Goal: Information Seeking & Learning: Learn about a topic

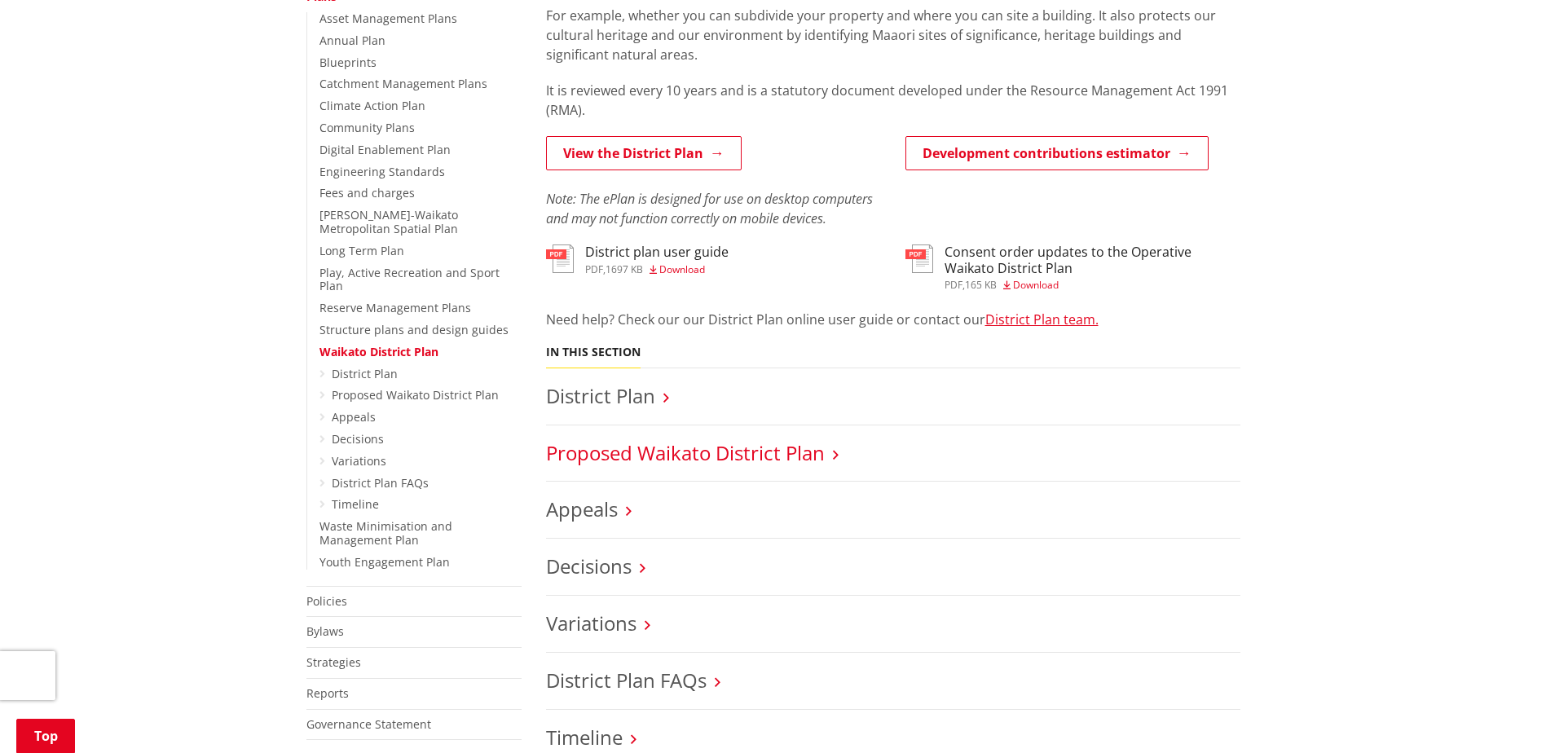
scroll to position [408, 0]
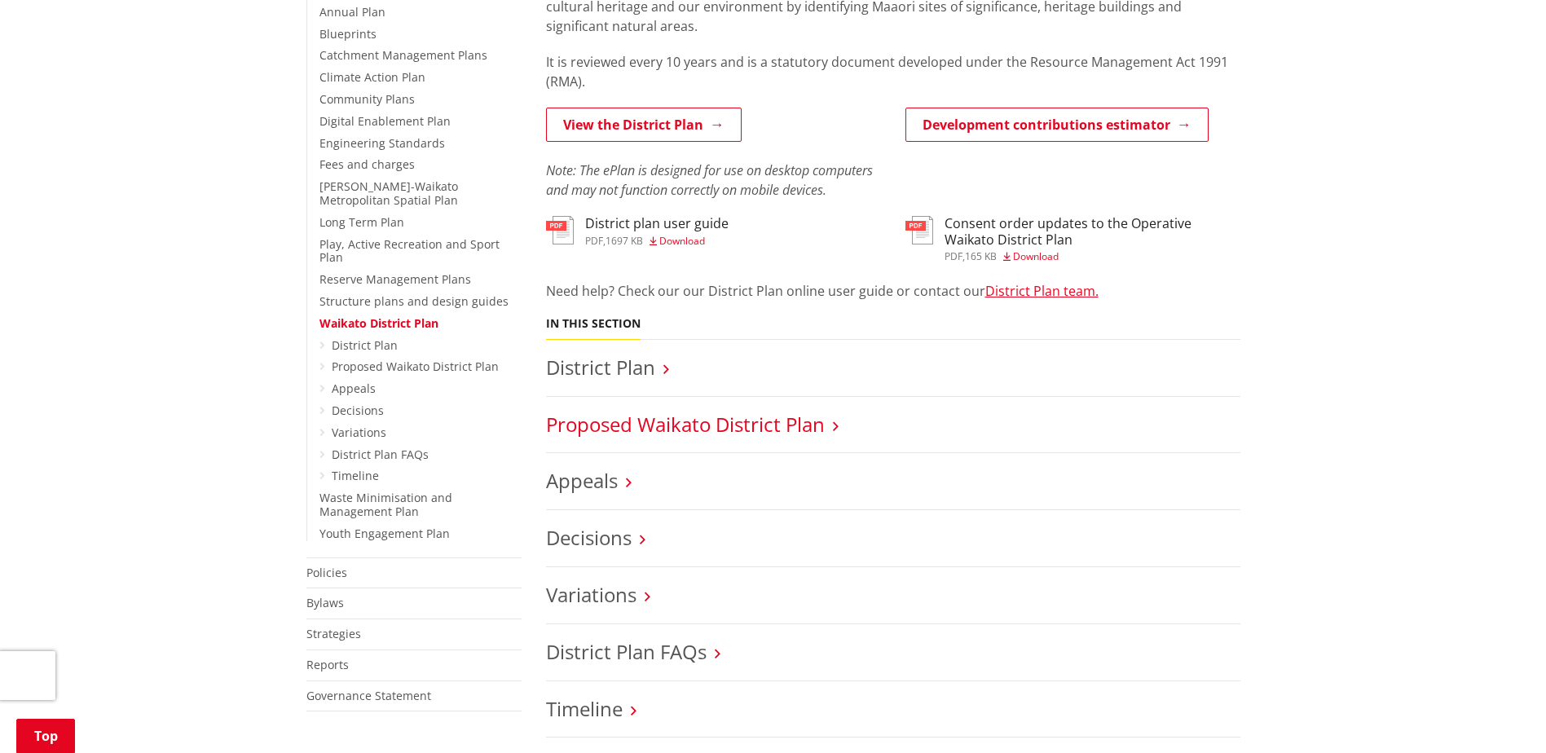
click at [685, 422] on link "Proposed Waikato District Plan" at bounding box center [685, 424] width 279 height 27
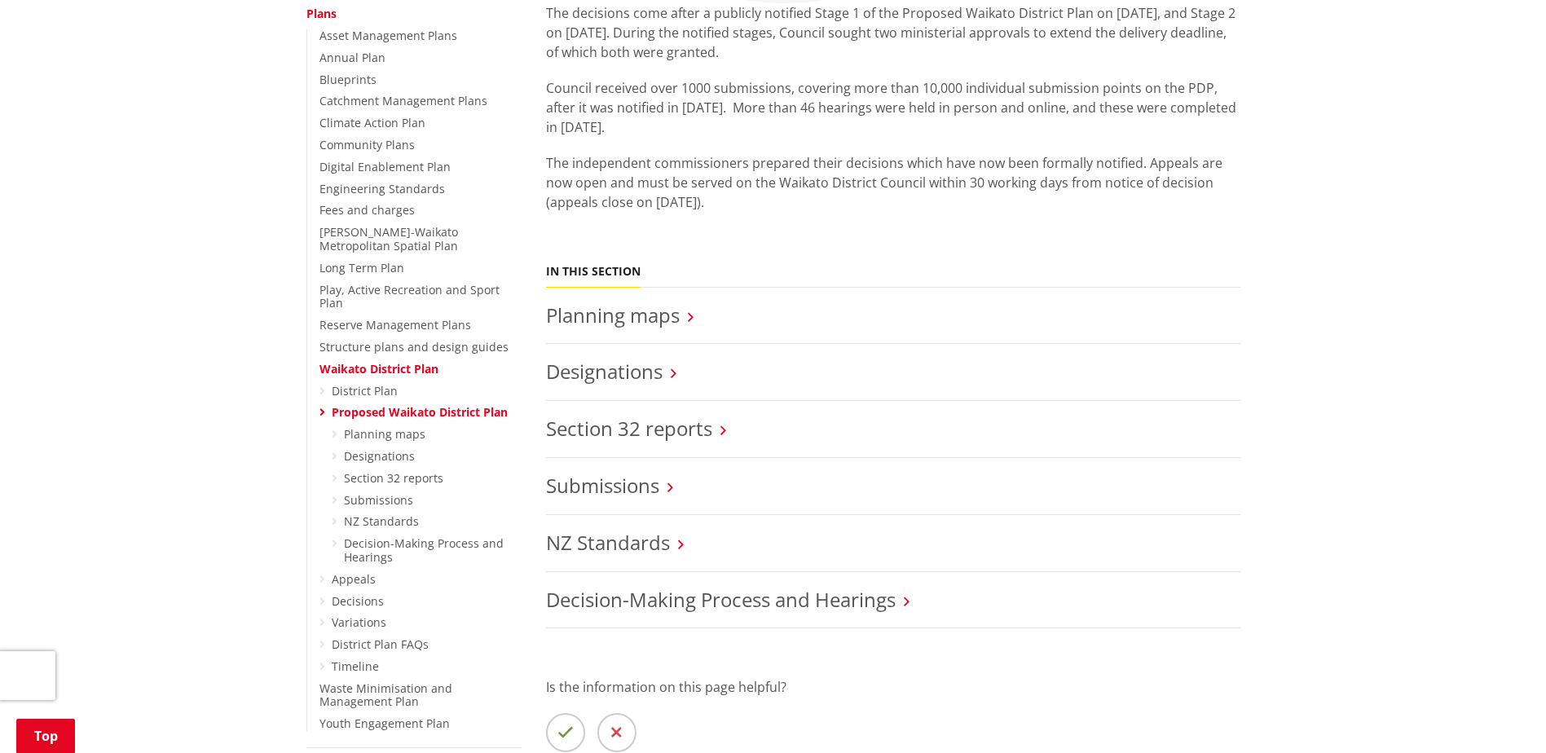
scroll to position [408, 0]
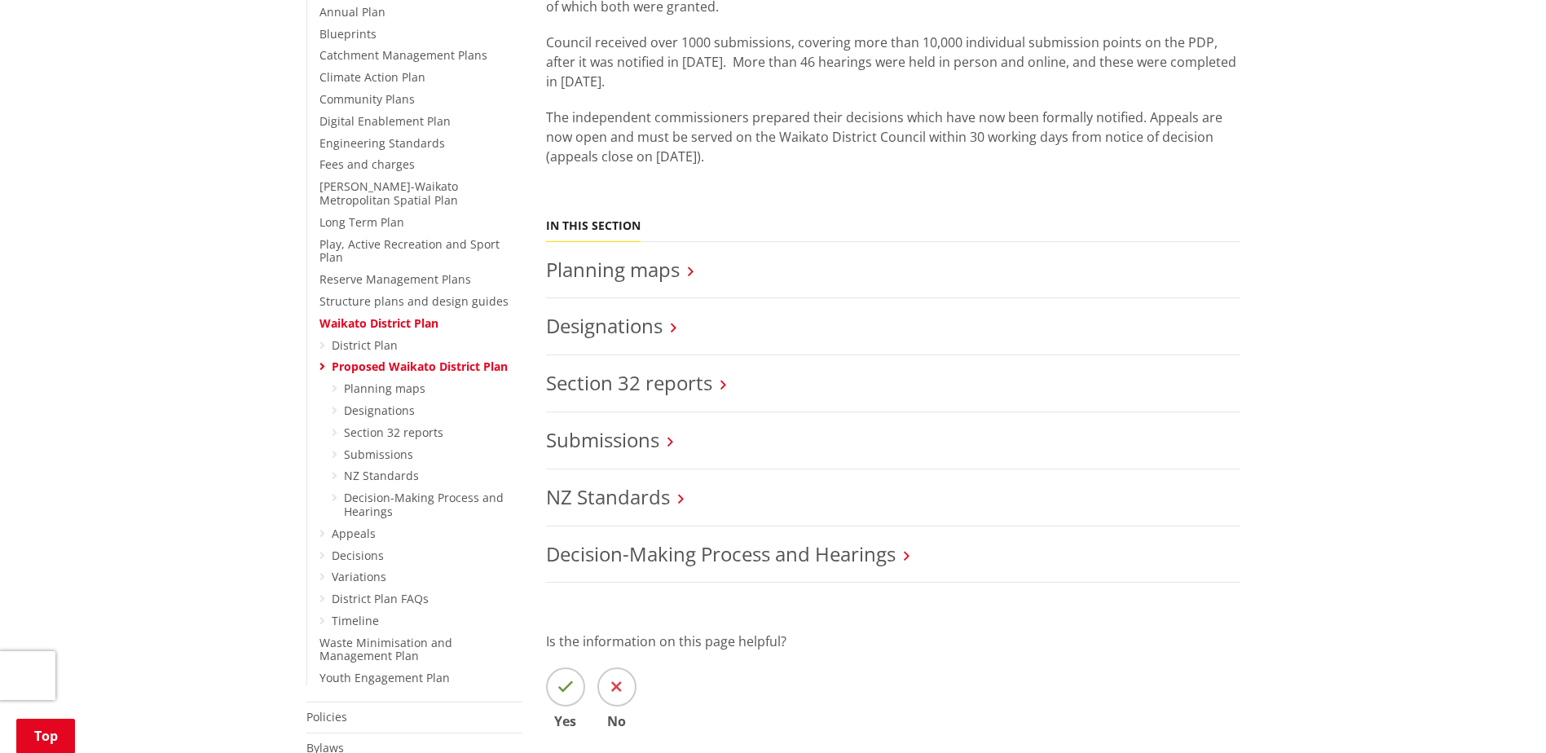
click at [851, 571] on li "Decision-Making Process and Hearings" at bounding box center [893, 555] width 694 height 57
click at [850, 557] on link "Decision-Making Process and Hearings" at bounding box center [721, 553] width 350 height 27
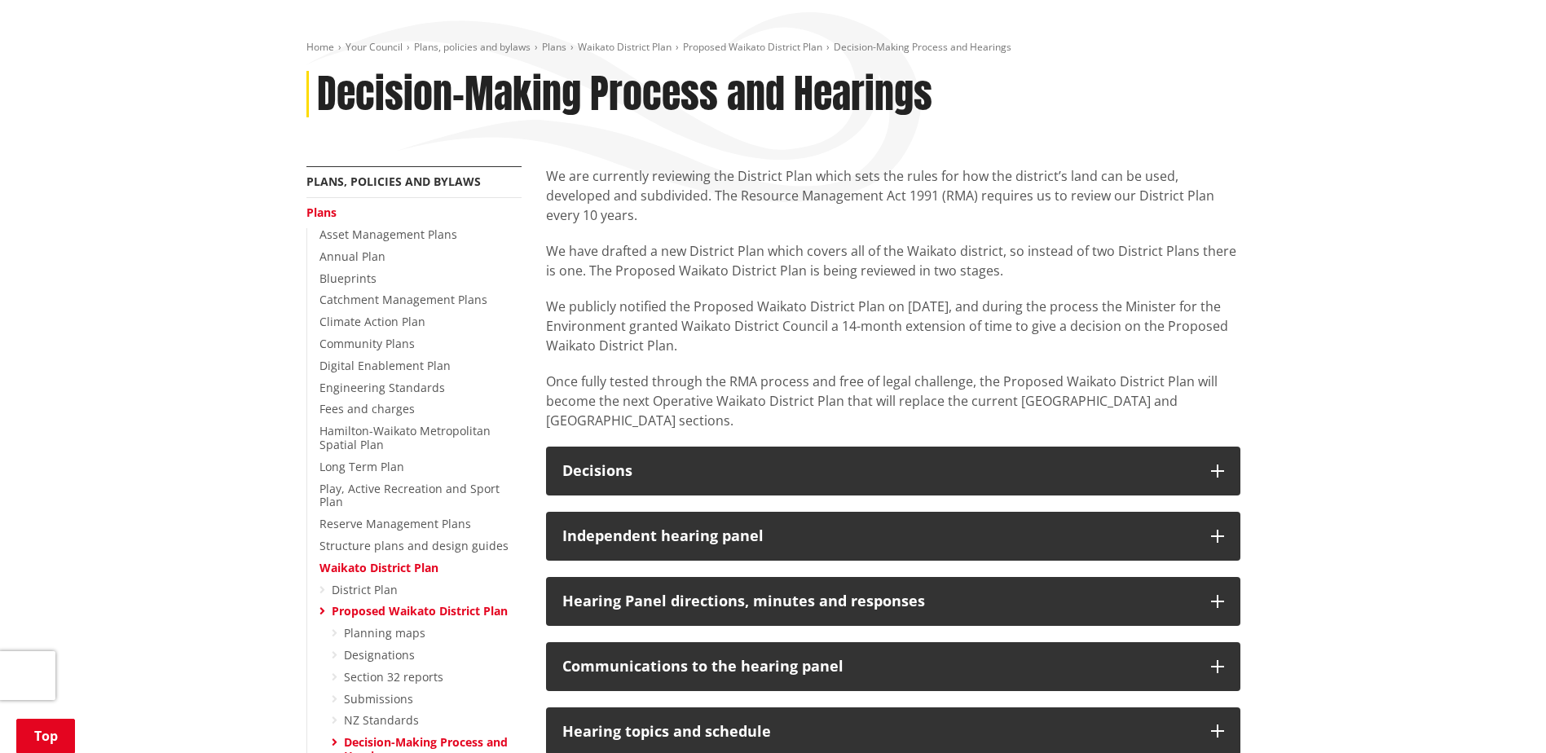
scroll to position [245, 0]
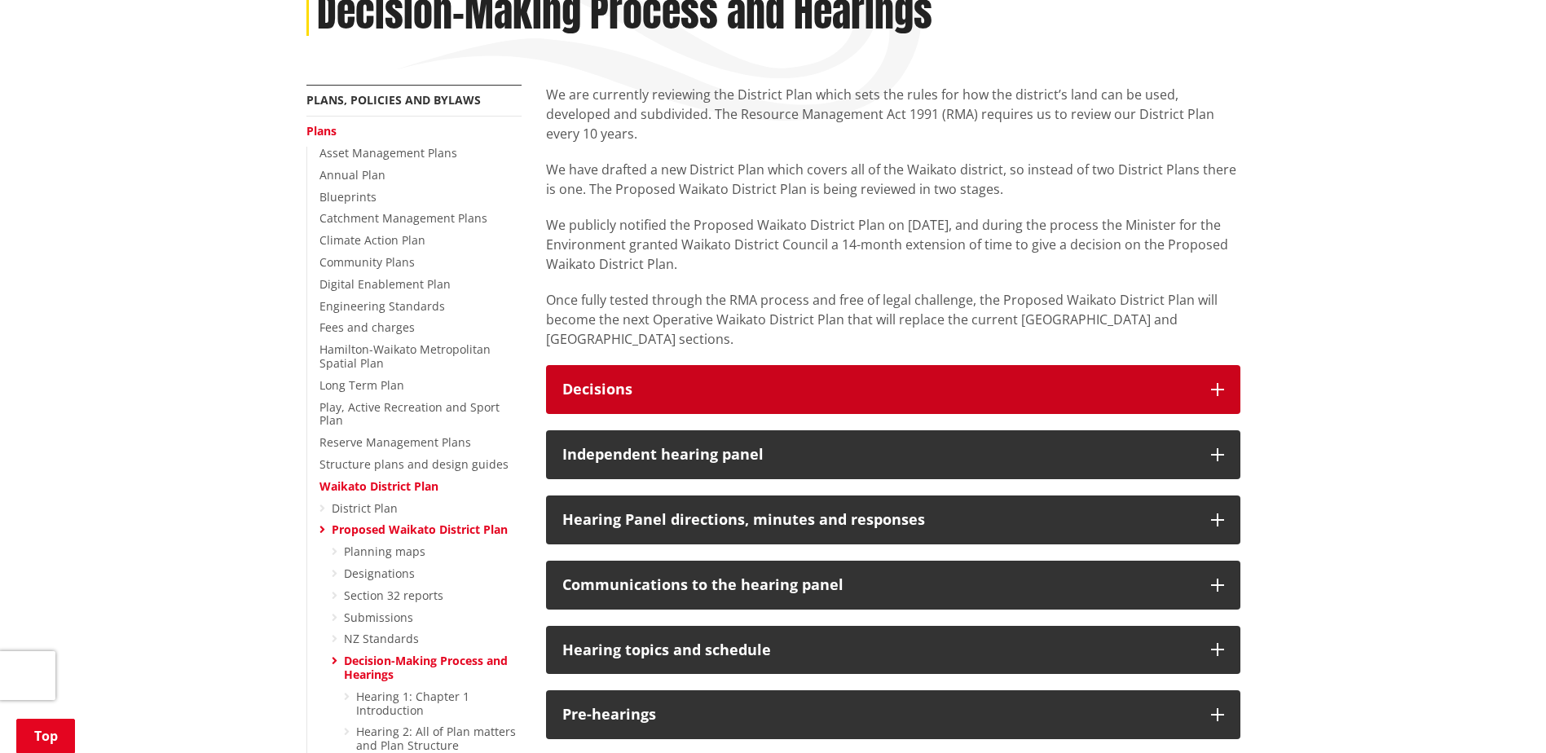
click at [781, 365] on button "Decisions" at bounding box center [893, 389] width 694 height 49
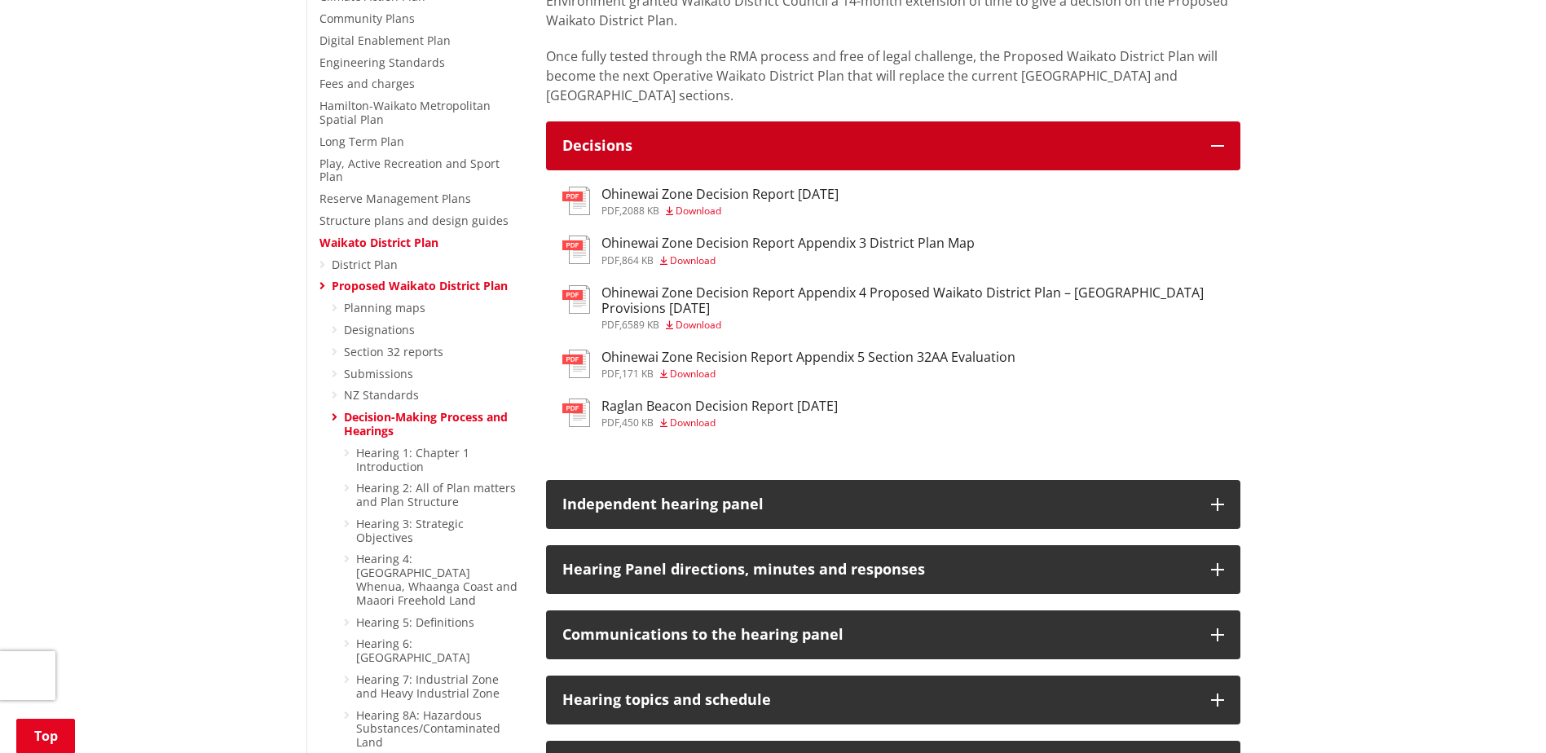
scroll to position [489, 0]
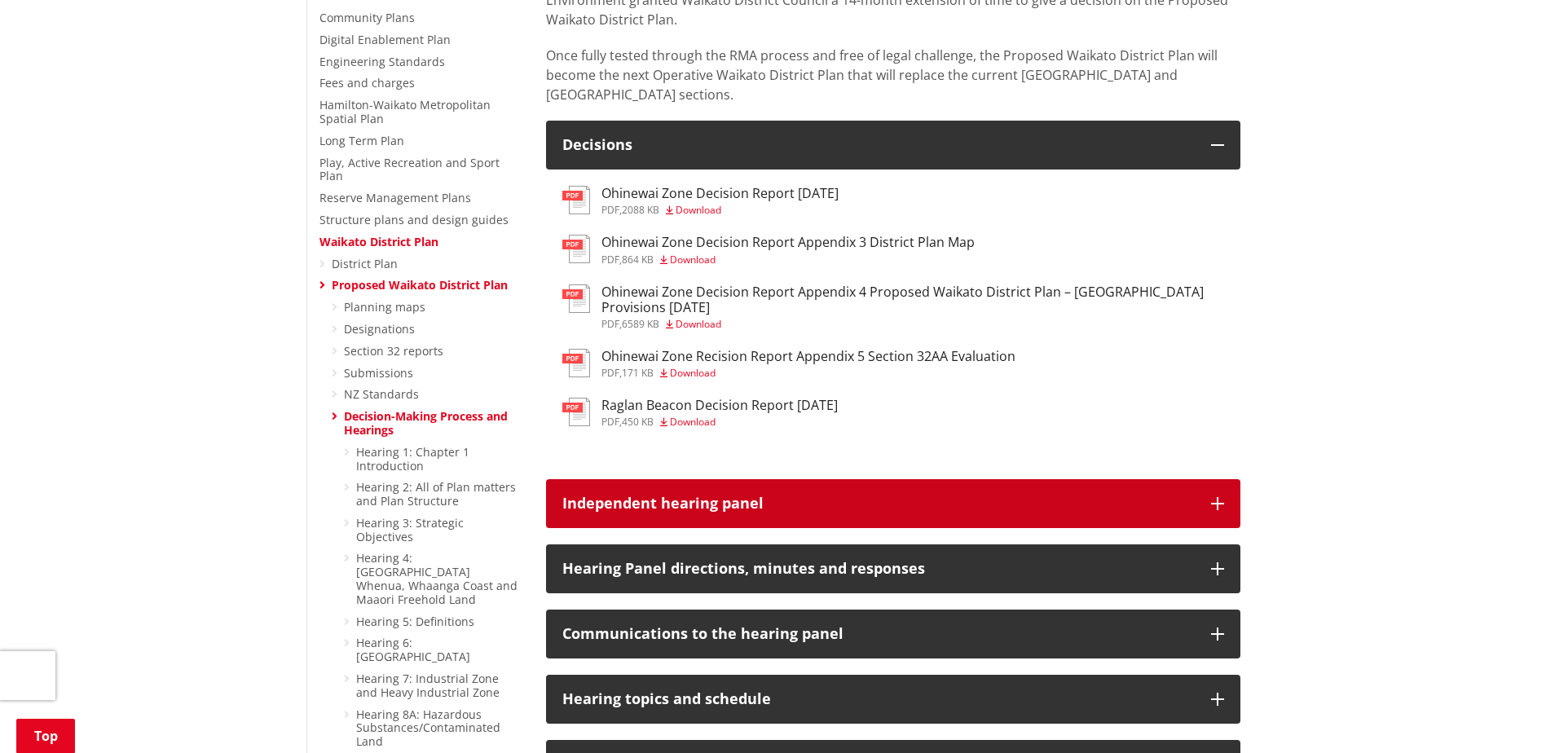
click at [906, 496] on h3 "Independent hearing panel" at bounding box center [878, 504] width 633 height 16
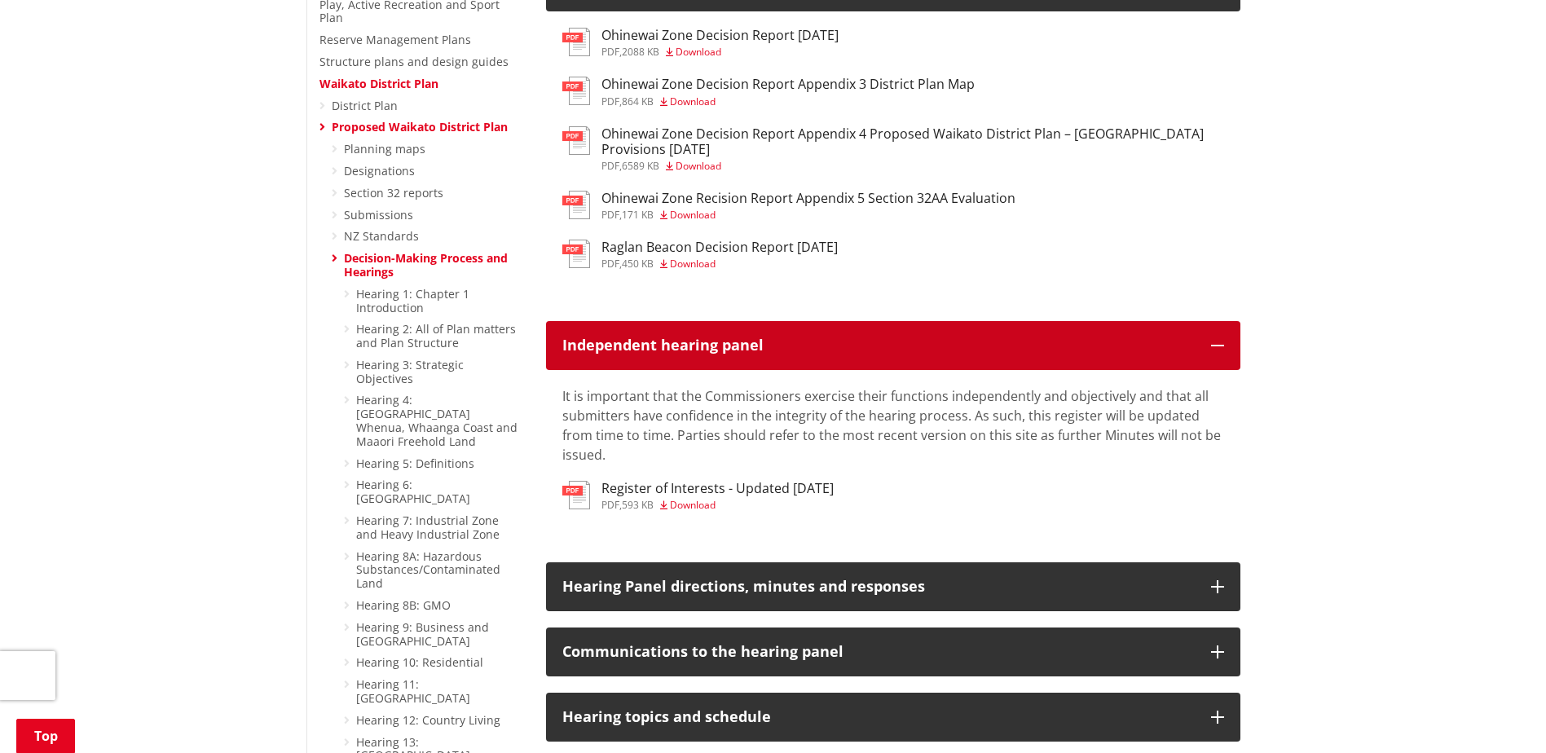
scroll to position [652, 0]
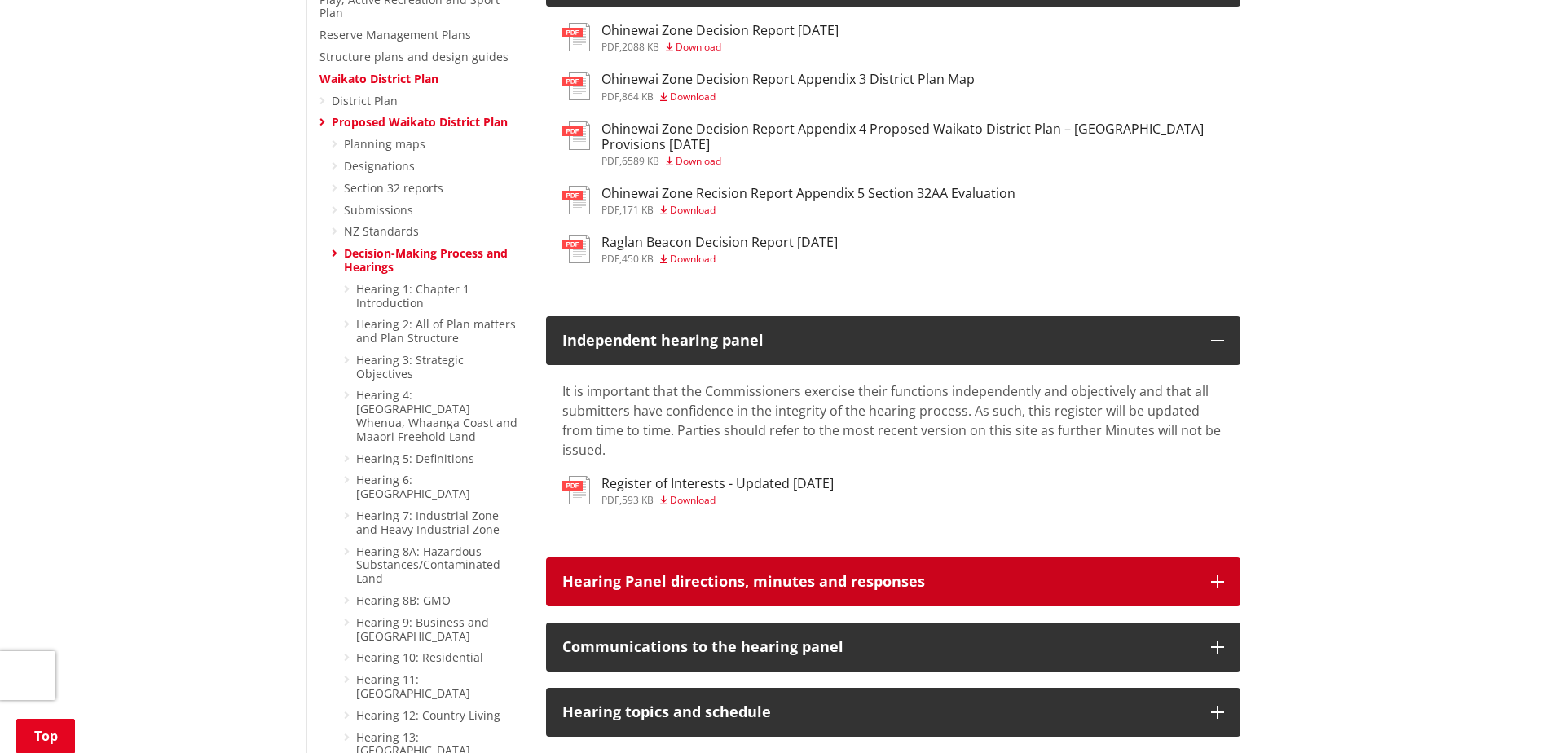
click at [906, 574] on h3 "Hearing Panel directions, minutes and responses" at bounding box center [878, 582] width 633 height 16
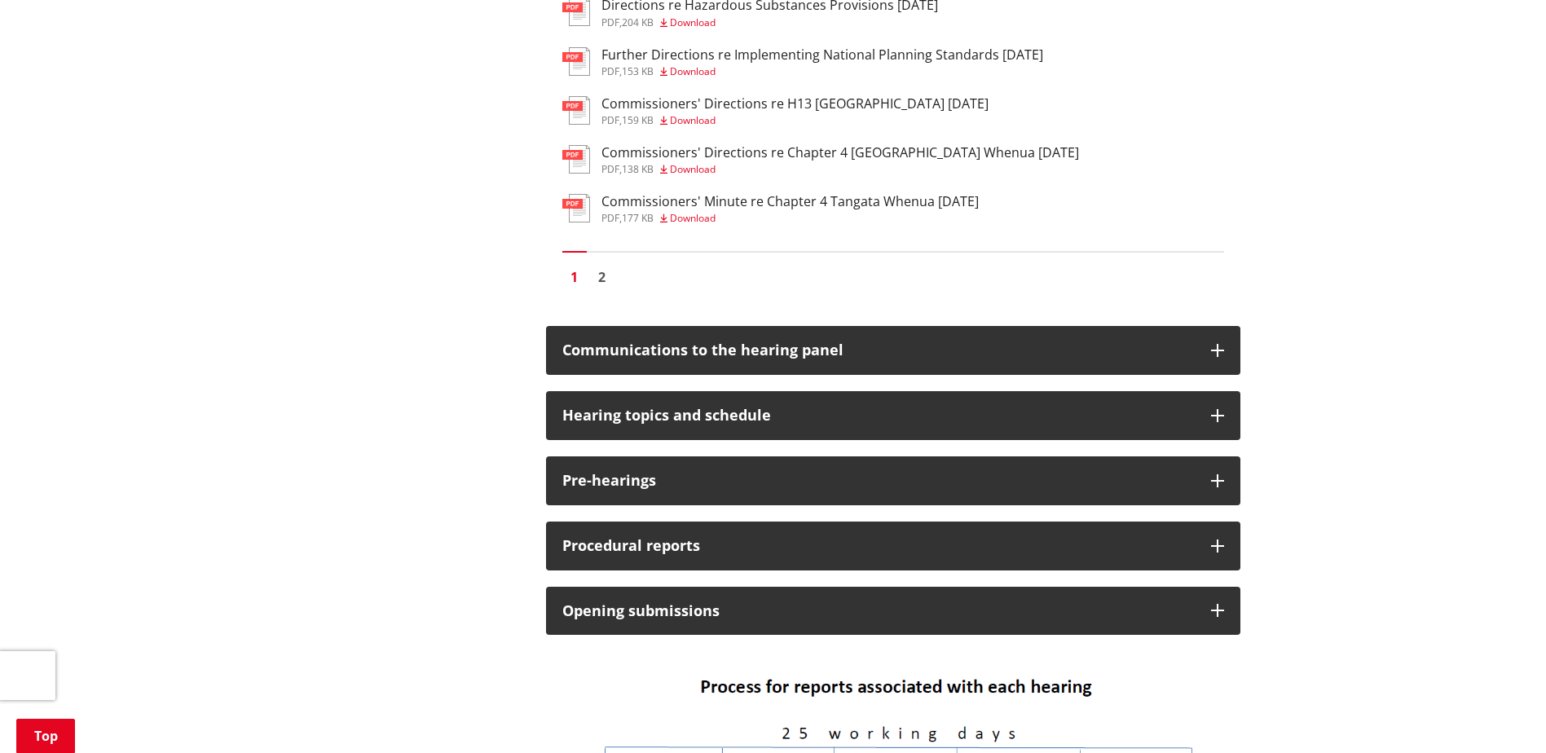
scroll to position [3260, 0]
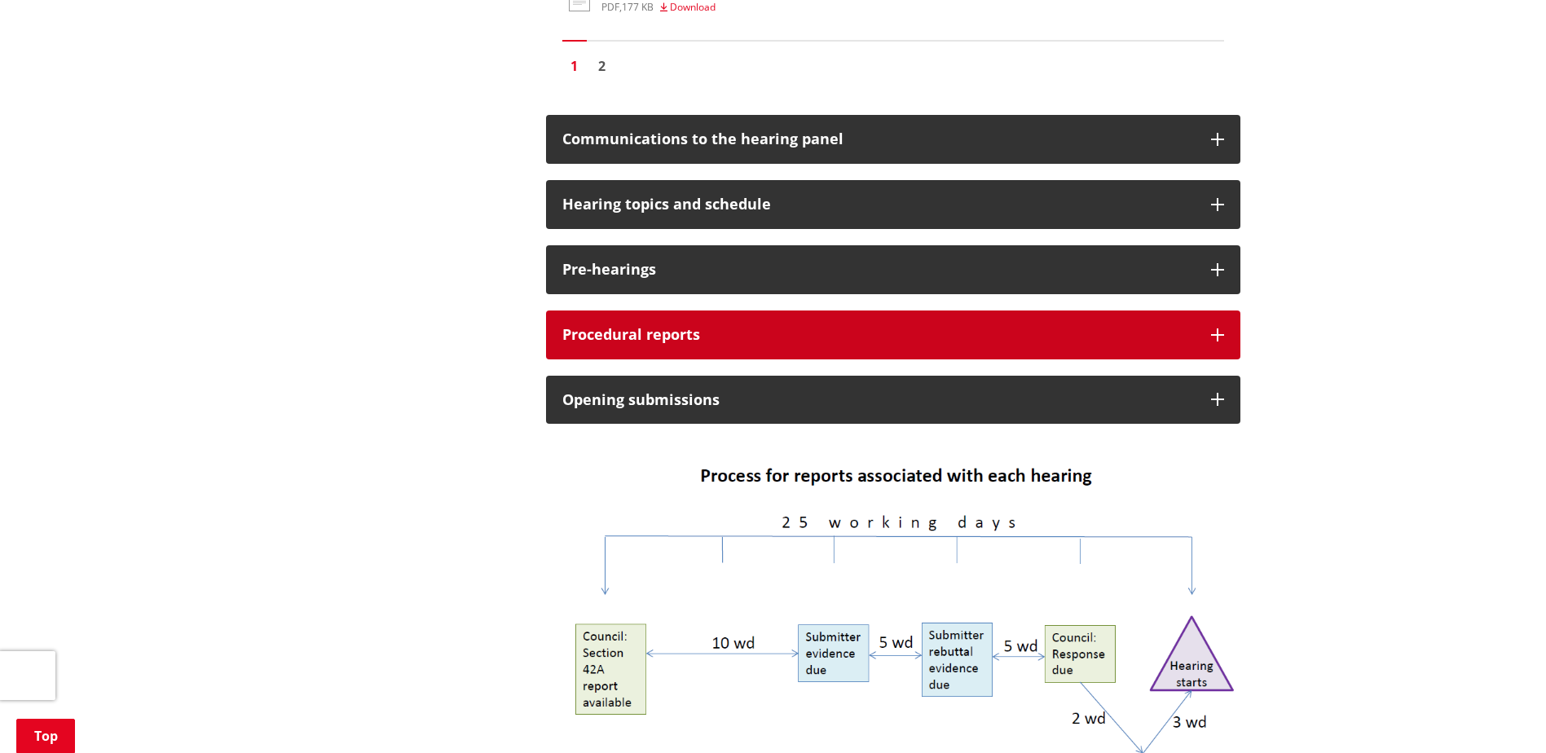
click at [1124, 327] on h3 "Procedural reports" at bounding box center [878, 335] width 633 height 16
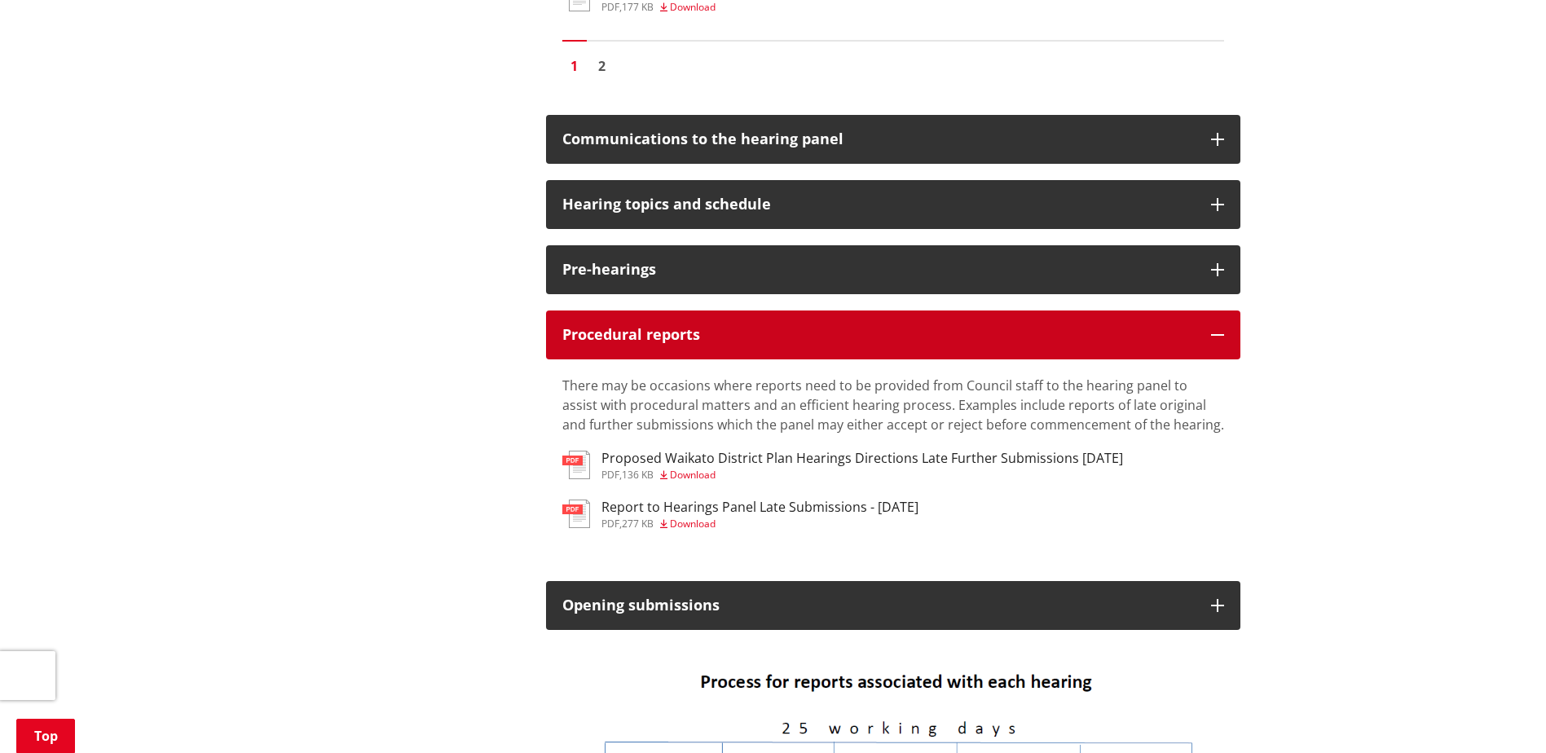
click at [1124, 327] on h3 "Procedural reports" at bounding box center [878, 335] width 633 height 16
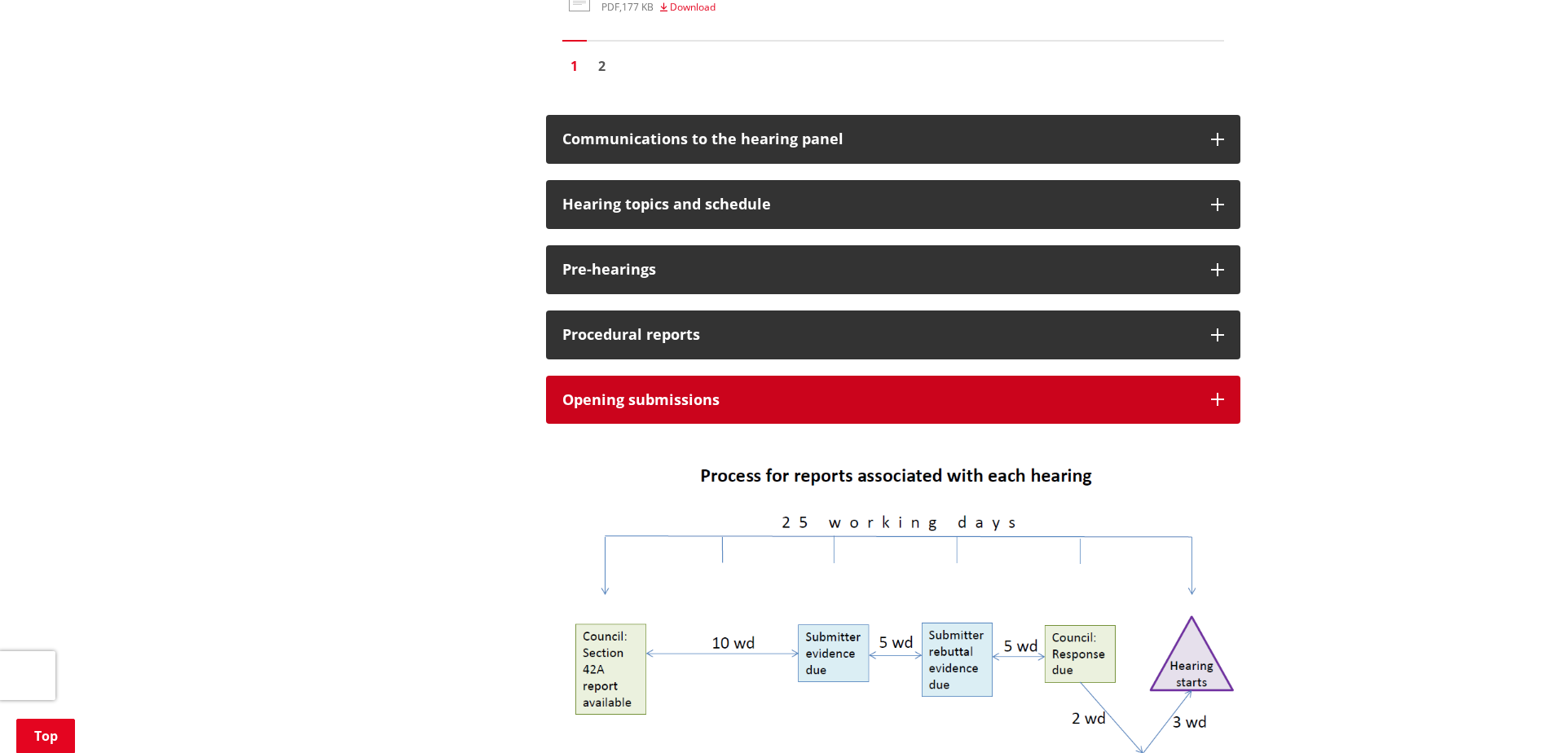
click at [1119, 392] on h3 "Opening submissions" at bounding box center [878, 400] width 633 height 16
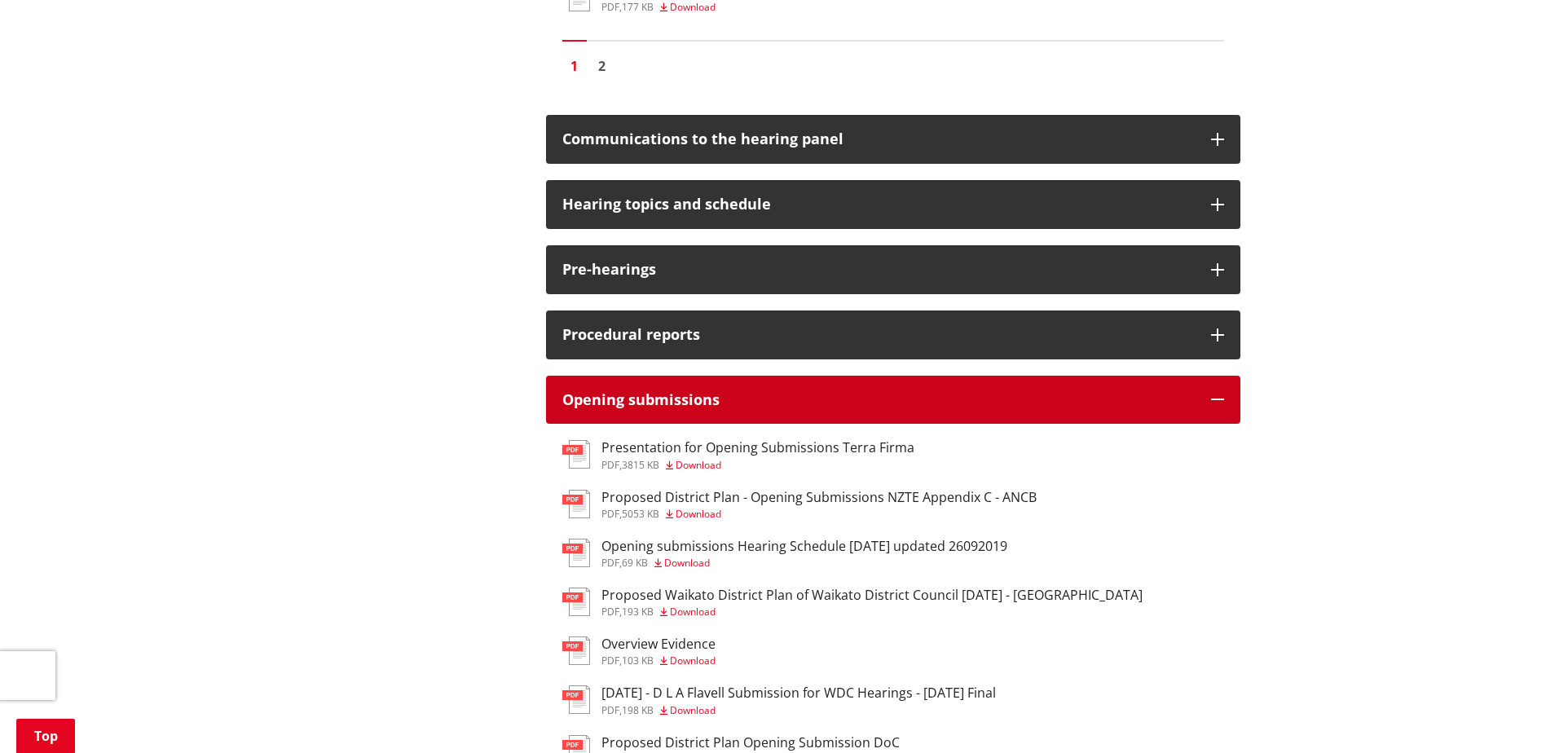
click at [1119, 392] on h3 "Opening submissions" at bounding box center [878, 400] width 633 height 16
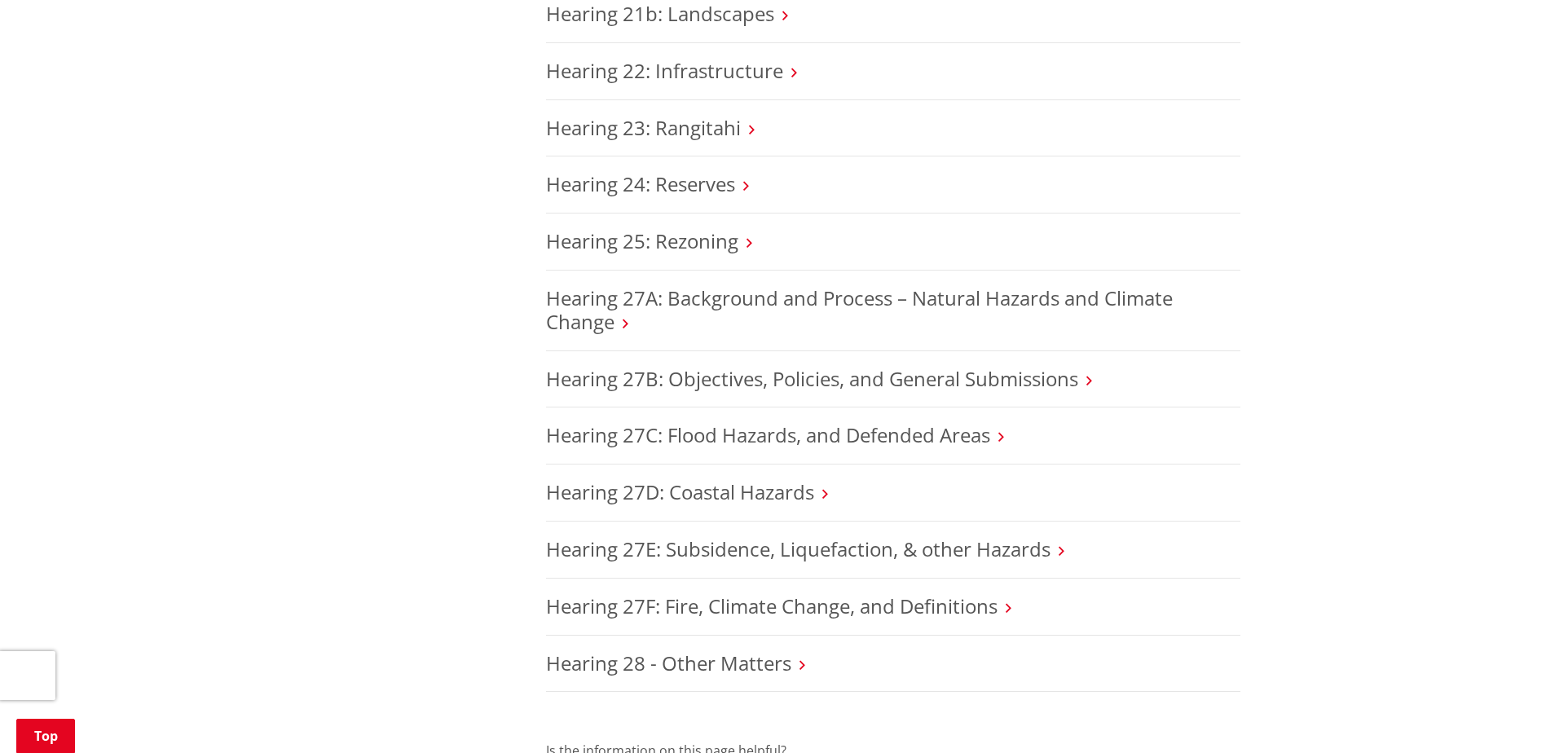
scroll to position [5543, 0]
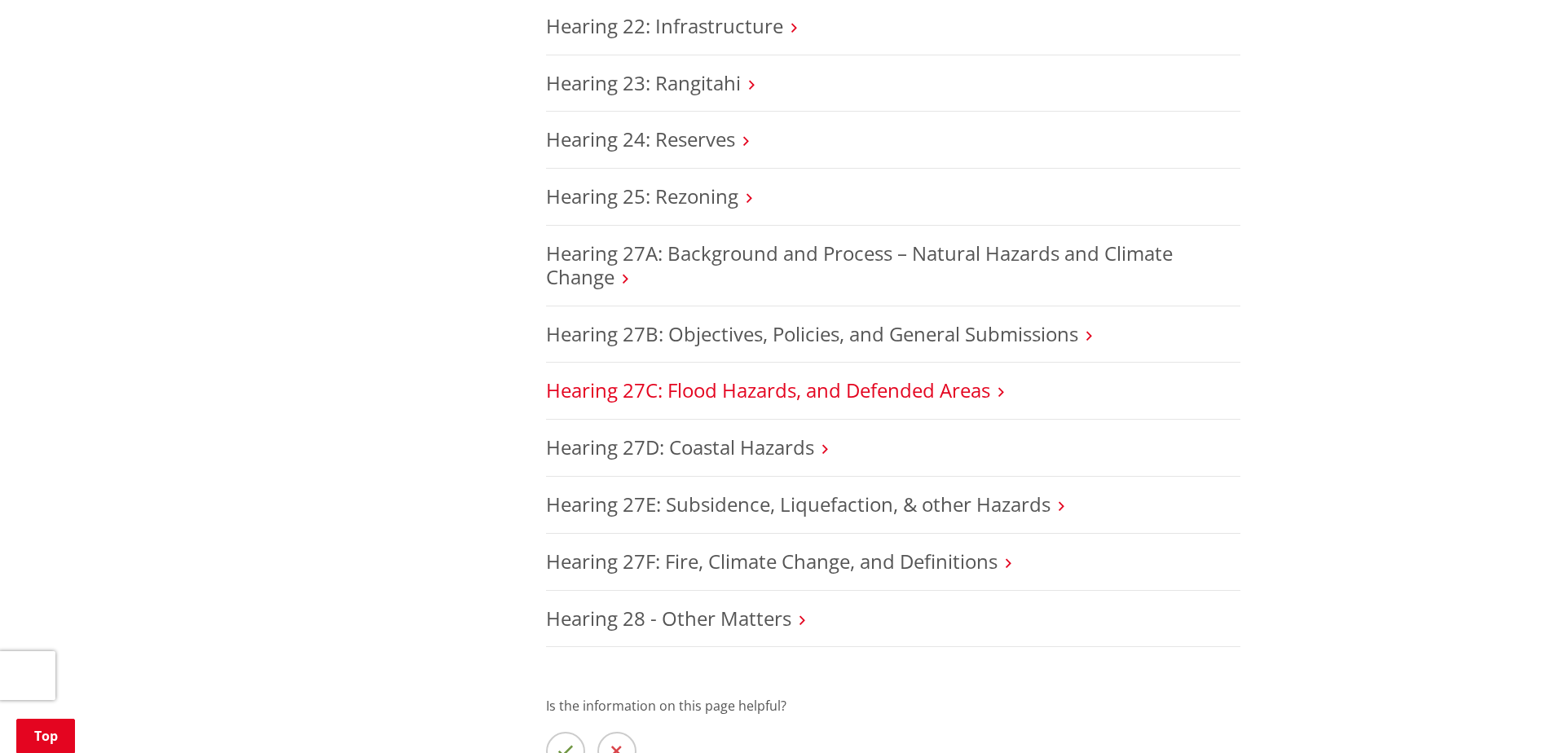
click at [747, 377] on link "Hearing 27C: Flood Hazards, and Defended Areas" at bounding box center [768, 390] width 444 height 27
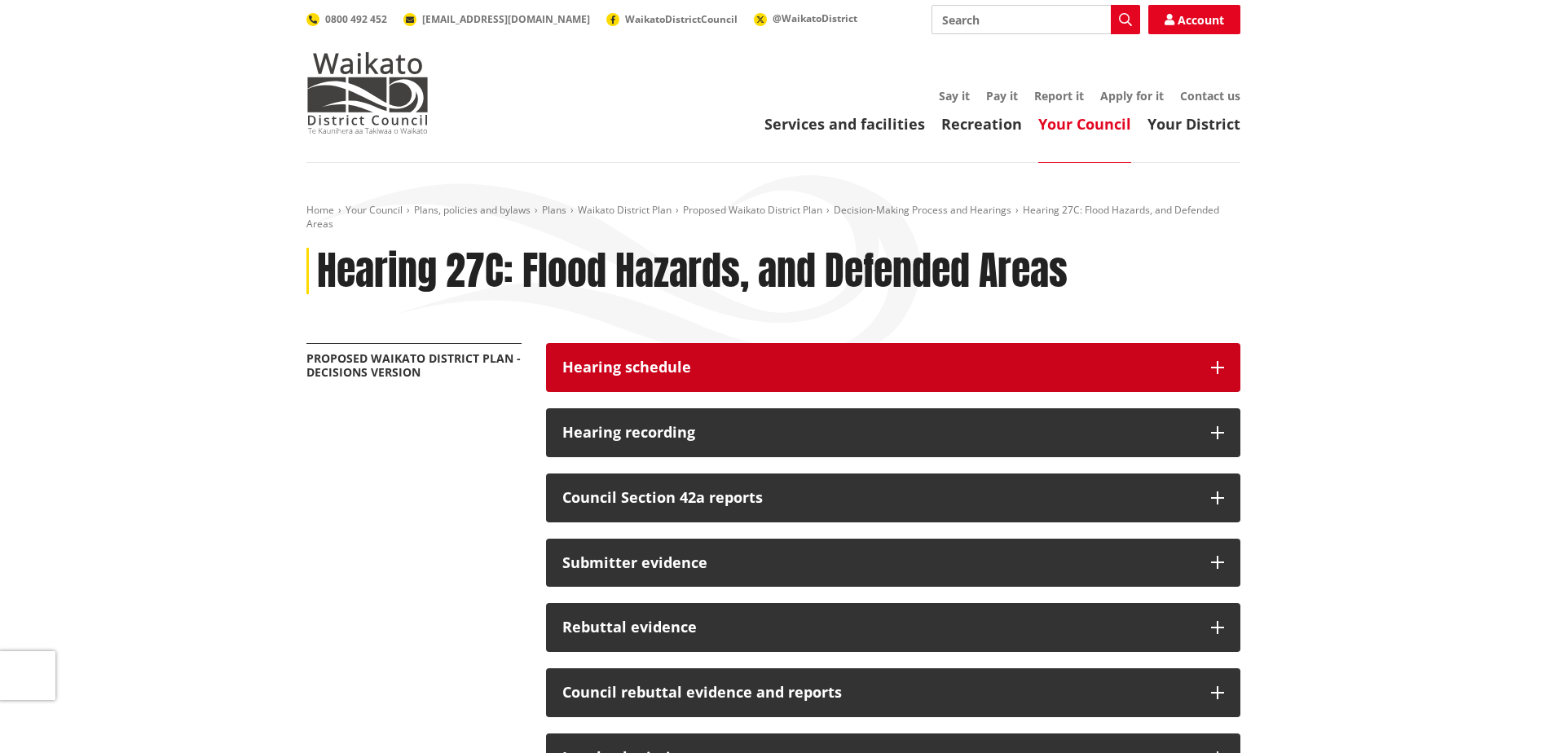
click at [754, 360] on h3 "Hearing schedule" at bounding box center [878, 367] width 633 height 16
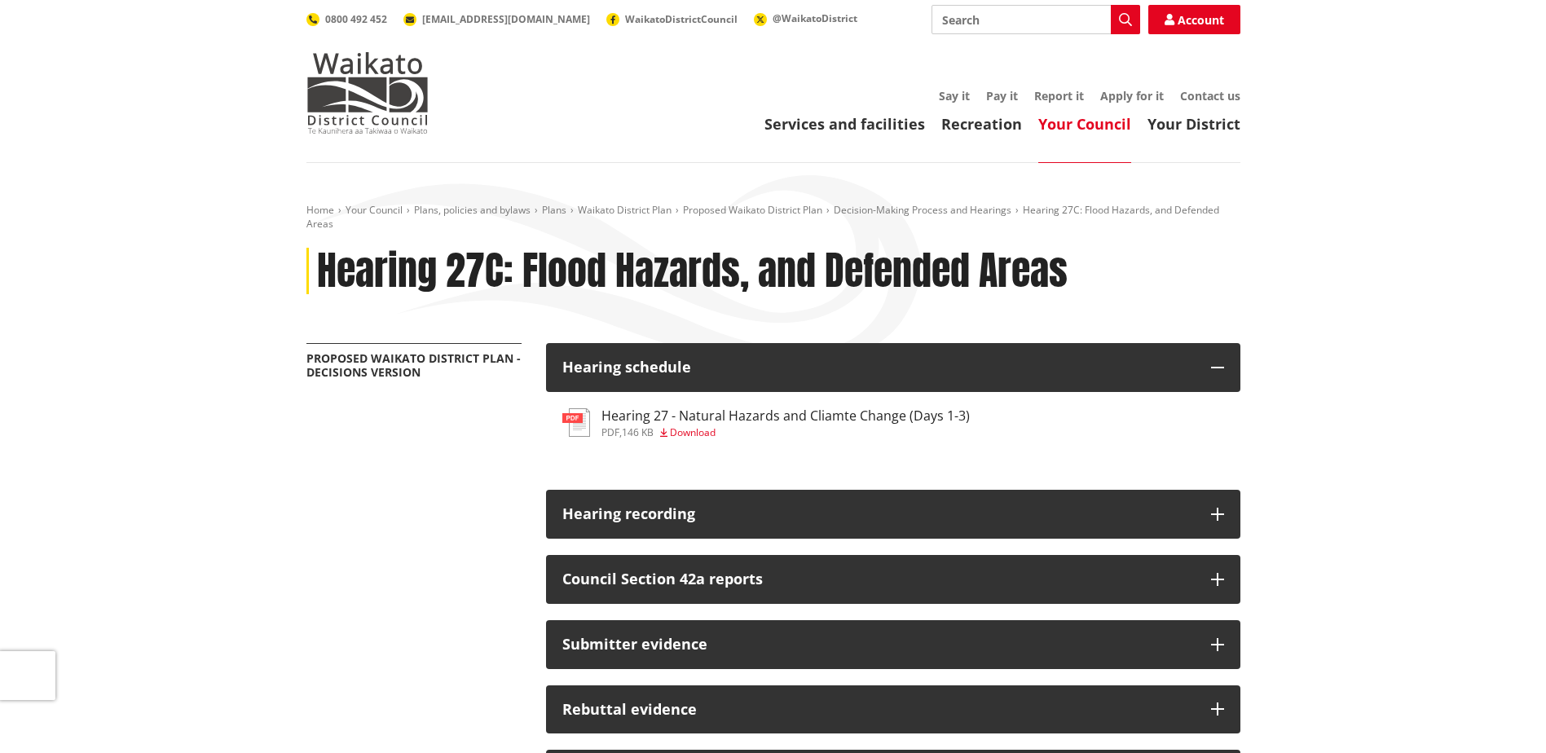
drag, startPoint x: 762, startPoint y: 402, endPoint x: 741, endPoint y: 433, distance: 37.5
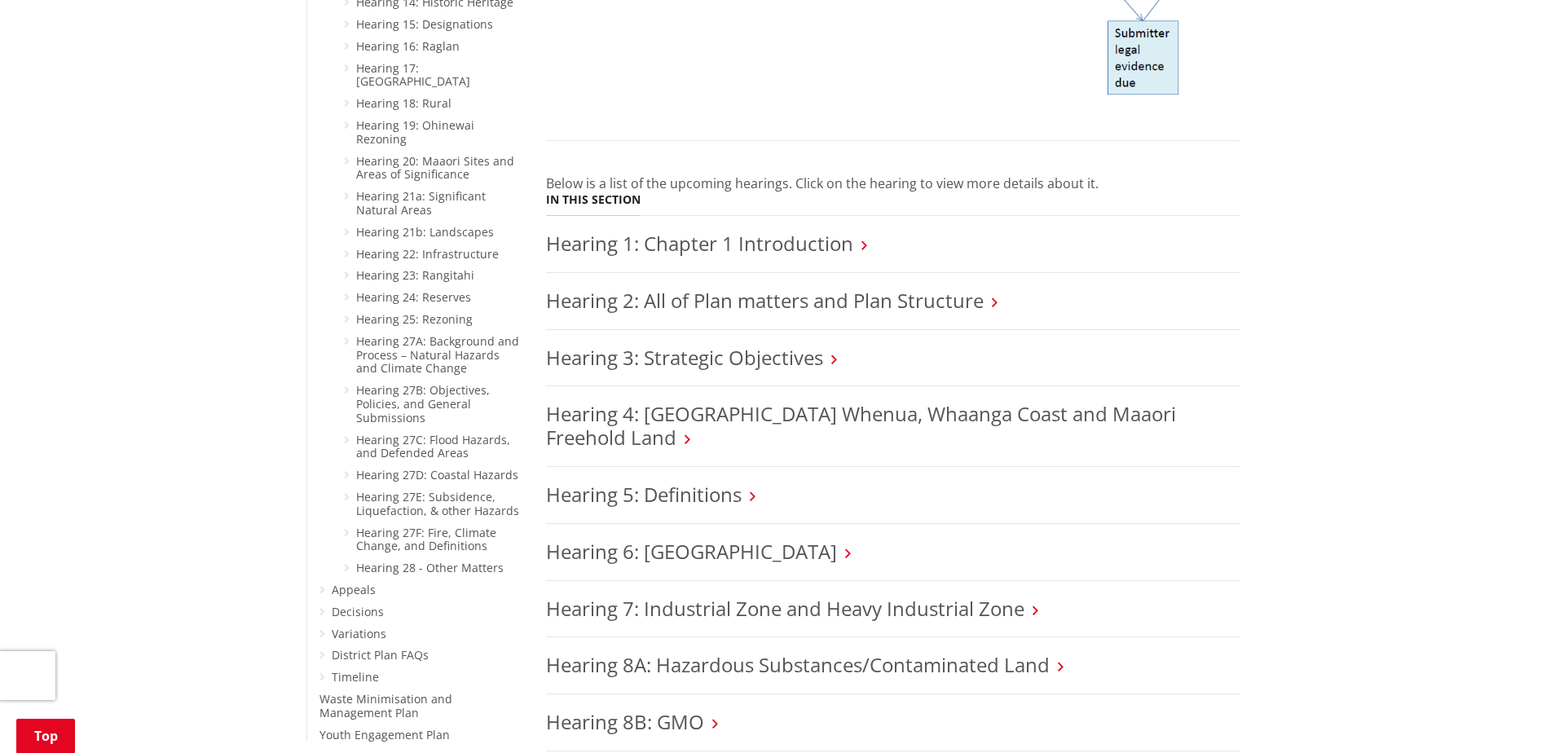
scroll to position [1389, 0]
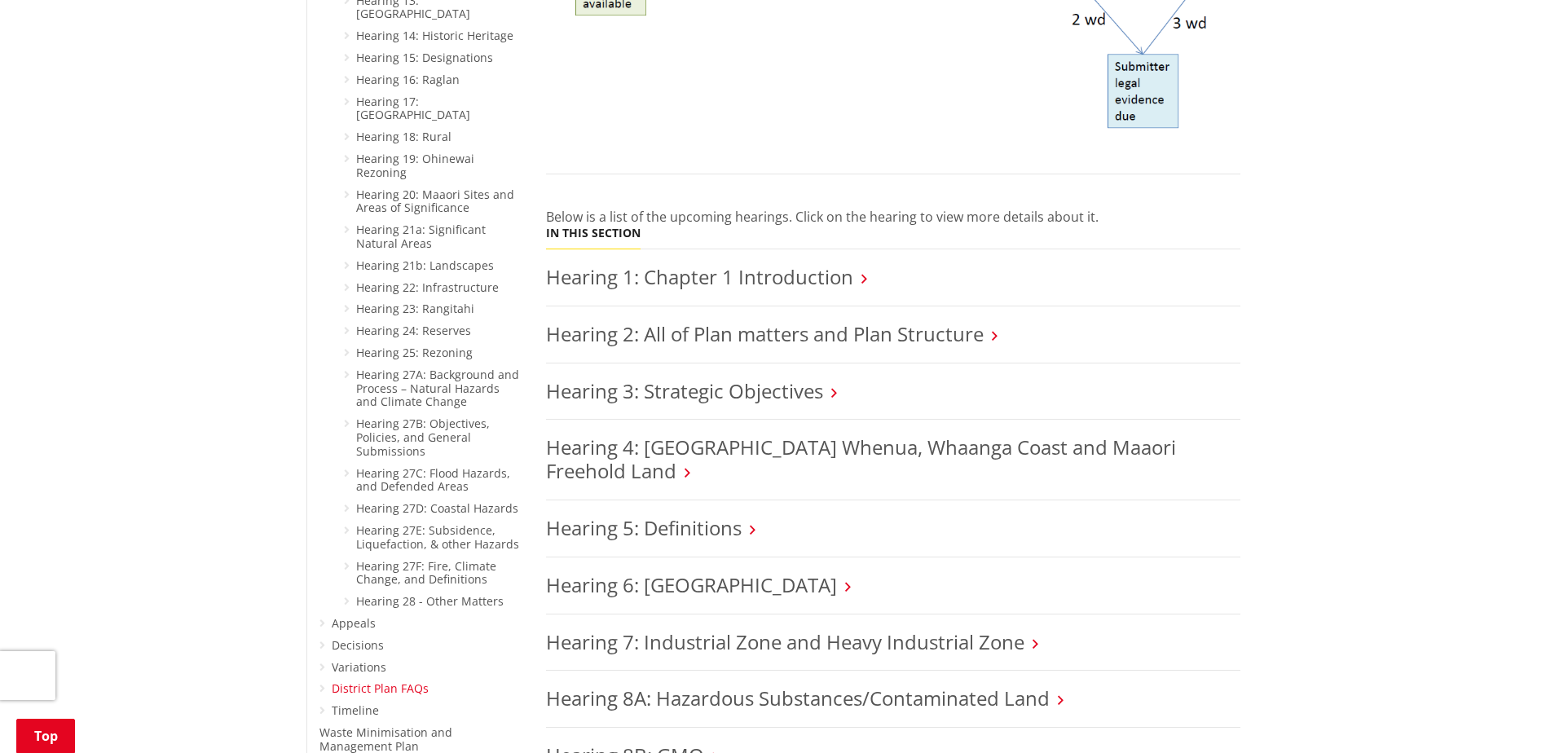
click at [369, 681] on link "District Plan FAQs" at bounding box center [380, 688] width 97 height 15
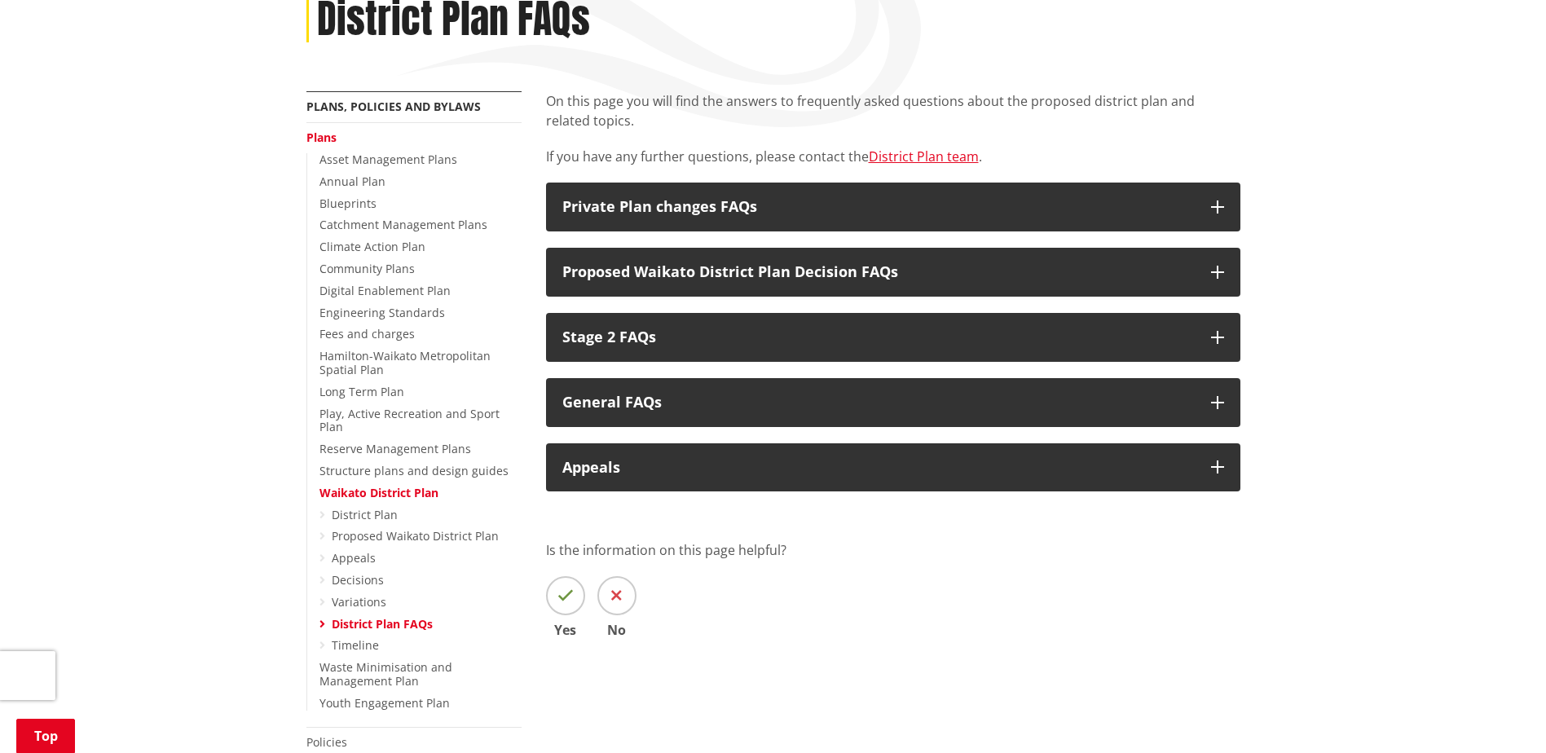
scroll to position [245, 0]
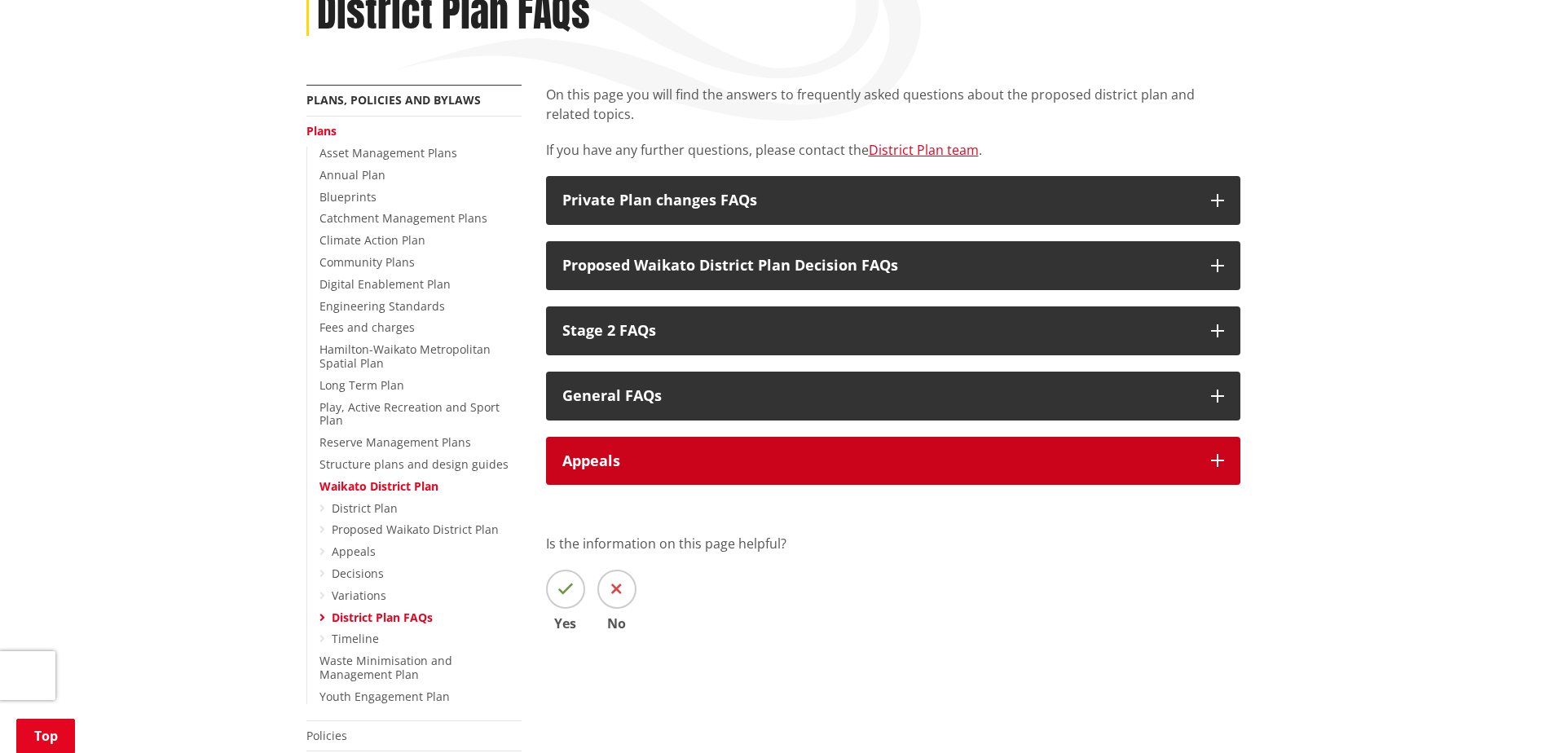
click at [1211, 465] on icon "button" at bounding box center [1217, 460] width 13 height 13
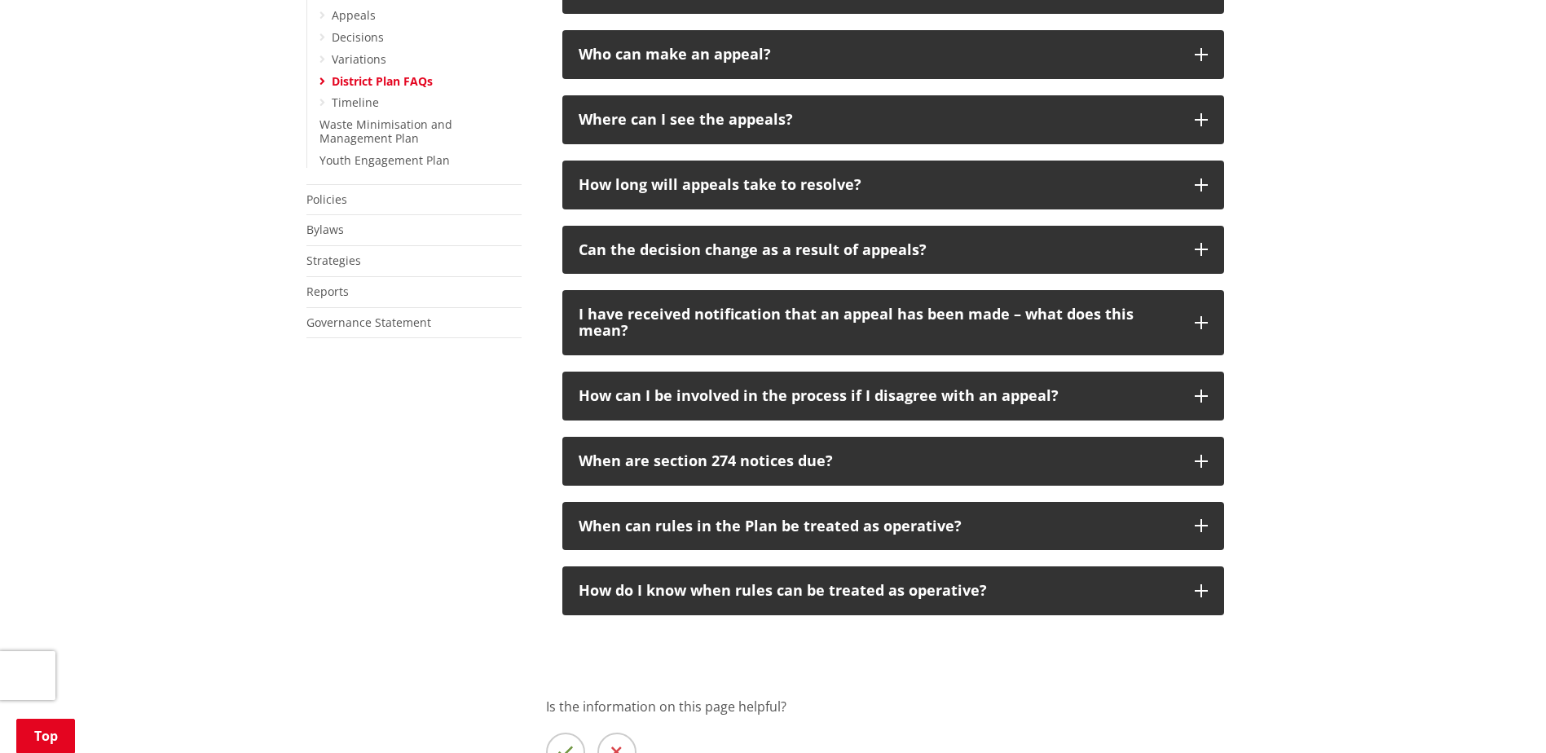
scroll to position [815, 0]
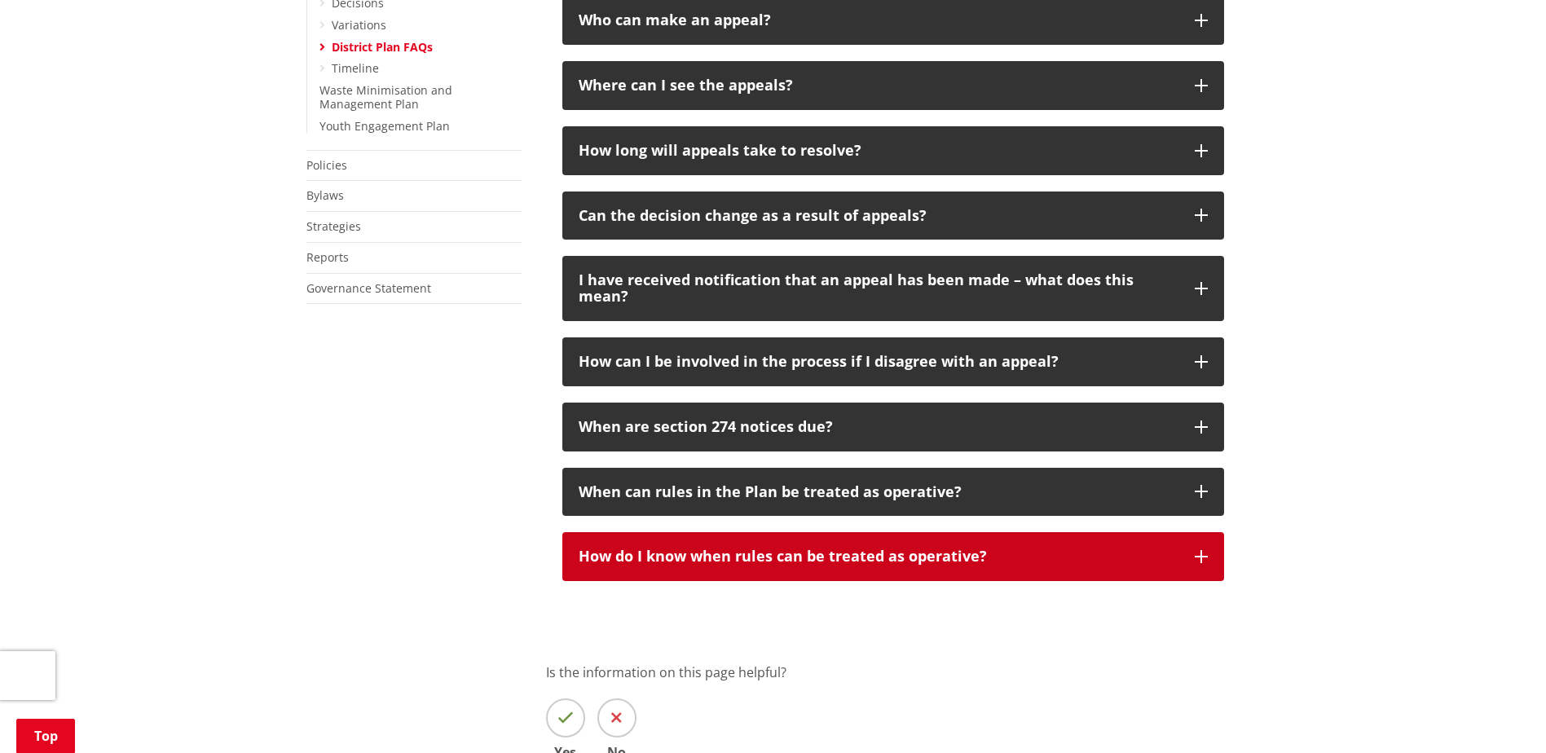
click at [1174, 549] on p "How do I know when rules can be treated as operative?" at bounding box center [879, 557] width 600 height 16
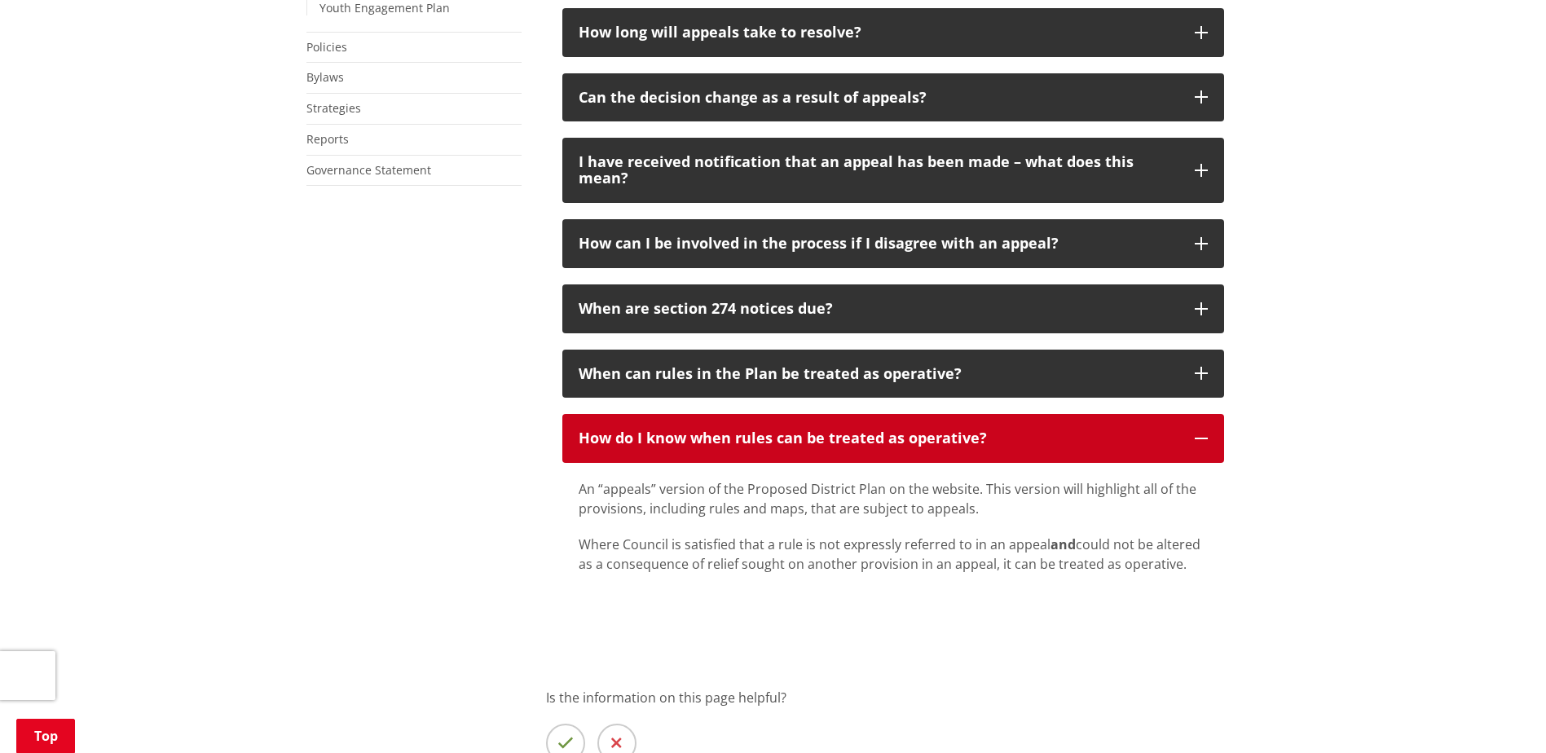
scroll to position [897, 0]
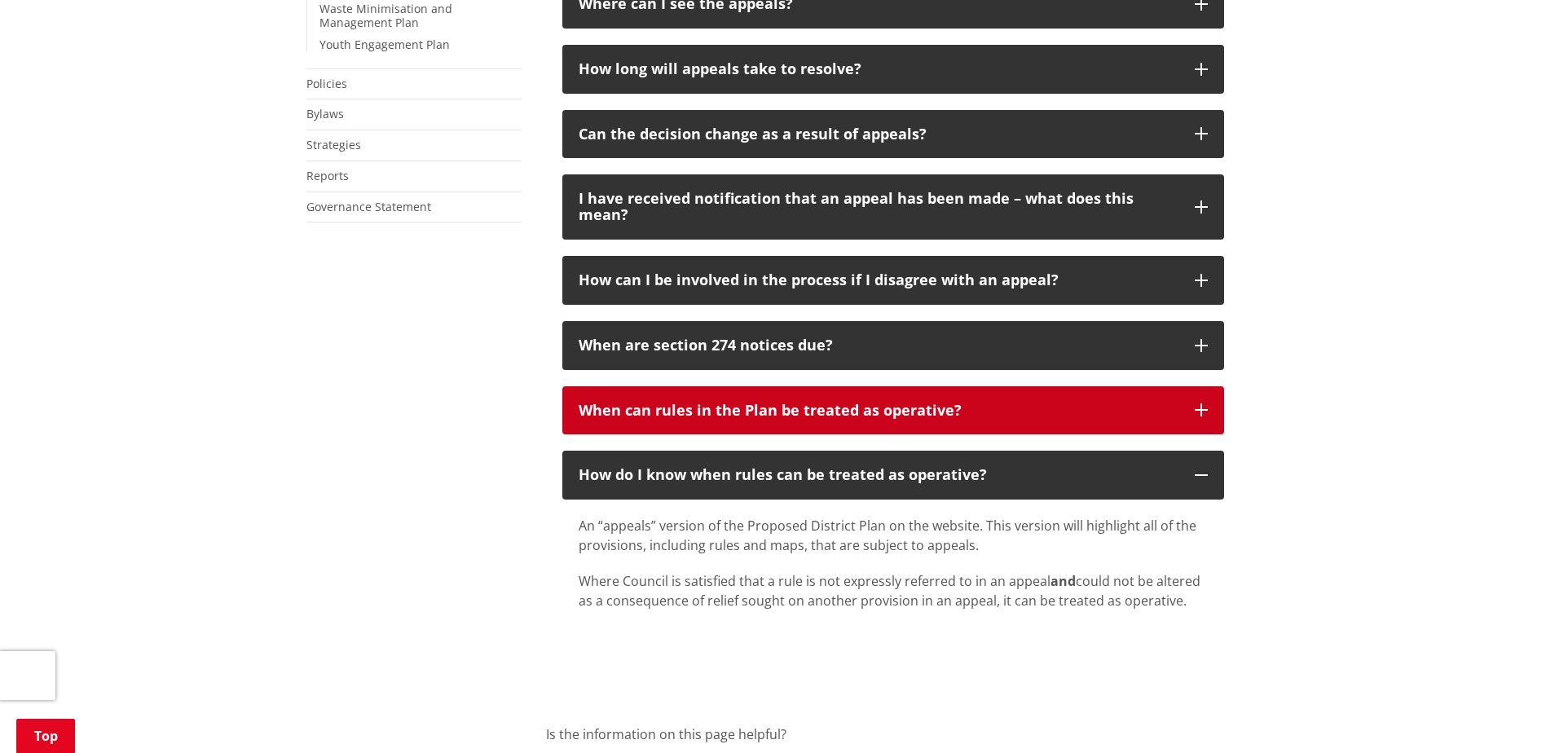
click at [1192, 399] on button "When can rules in the Plan be treated as operative?" at bounding box center [893, 410] width 662 height 49
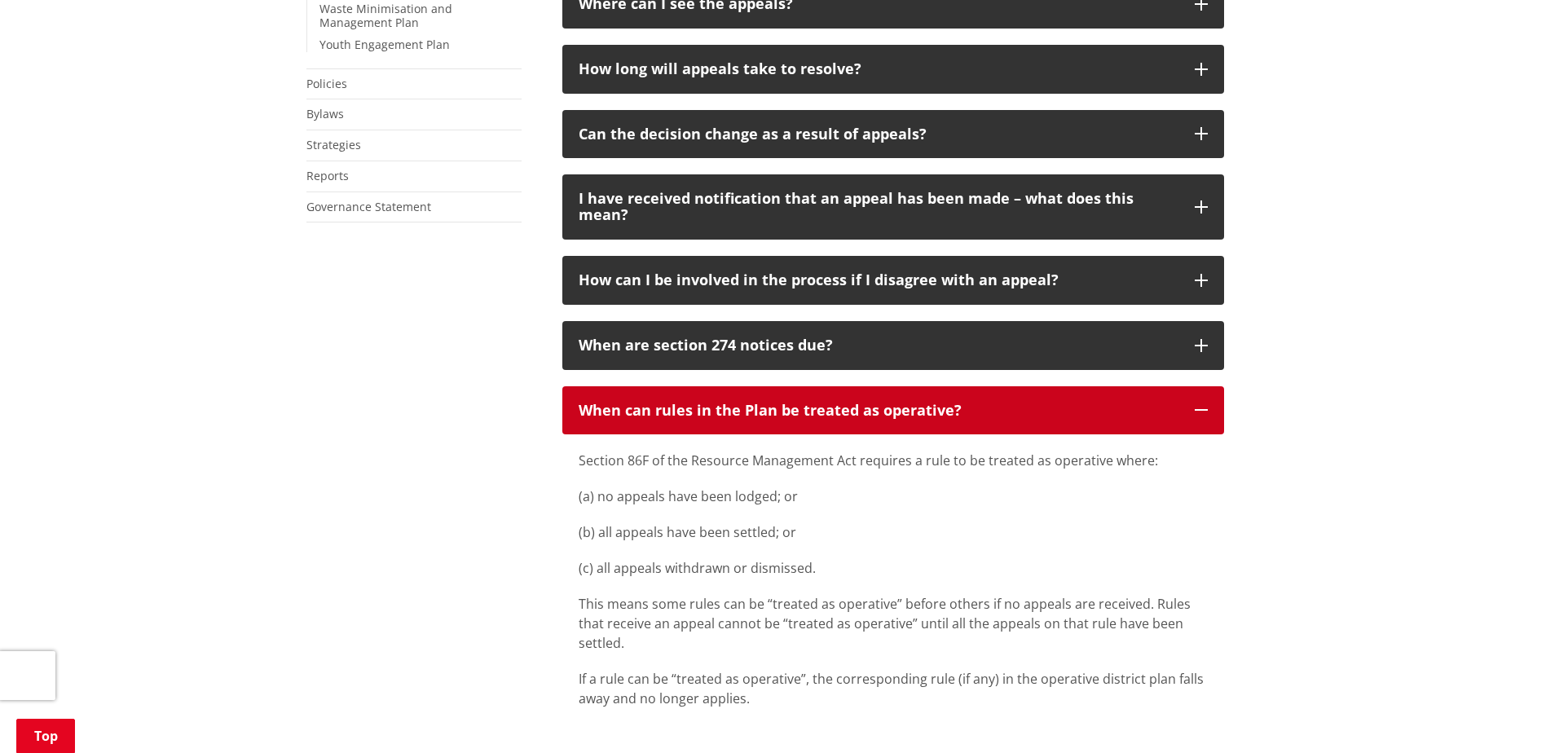
click at [1192, 399] on button "When can rules in the Plan be treated as operative?" at bounding box center [893, 410] width 662 height 49
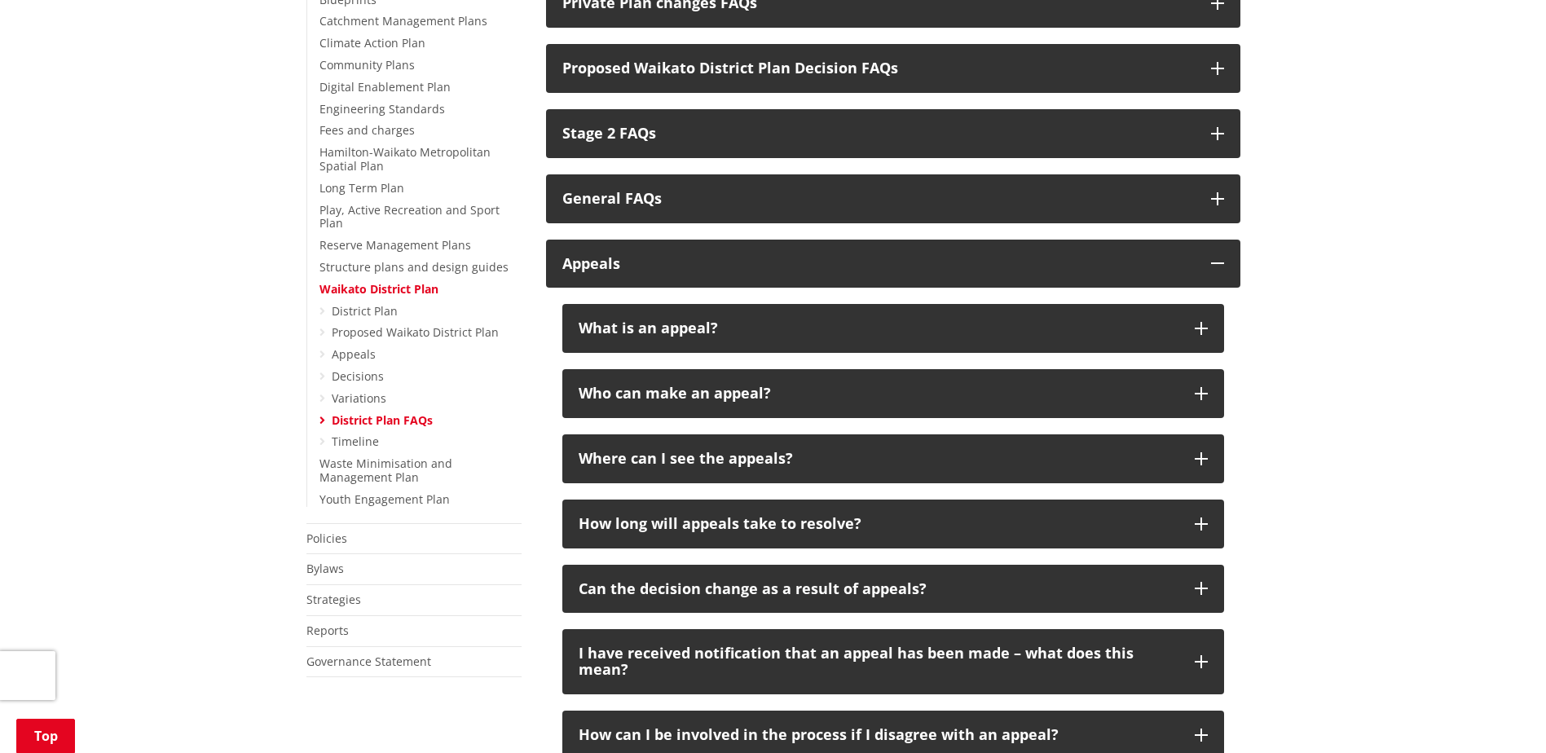
scroll to position [408, 0]
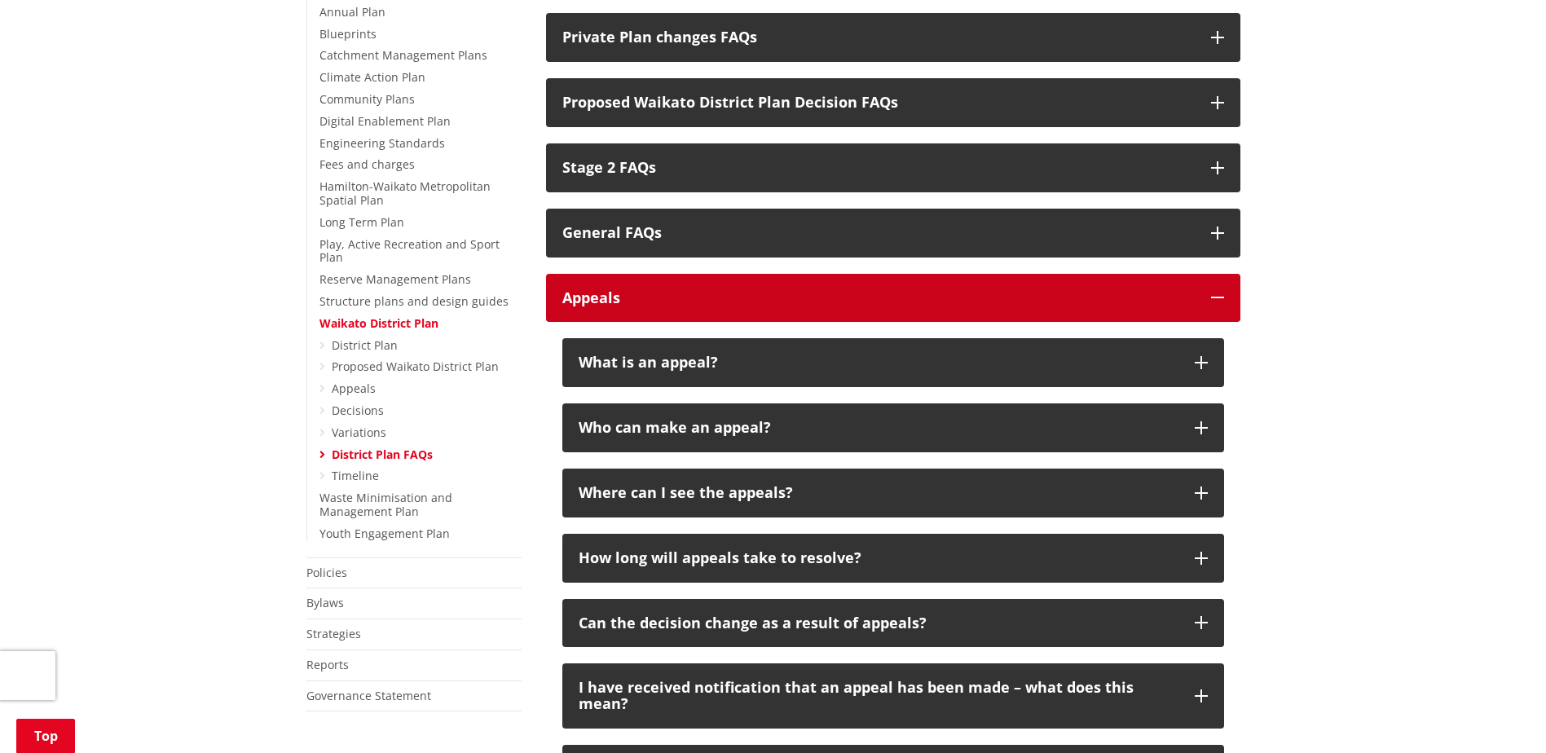
click at [922, 310] on button "Appeals" at bounding box center [893, 298] width 694 height 49
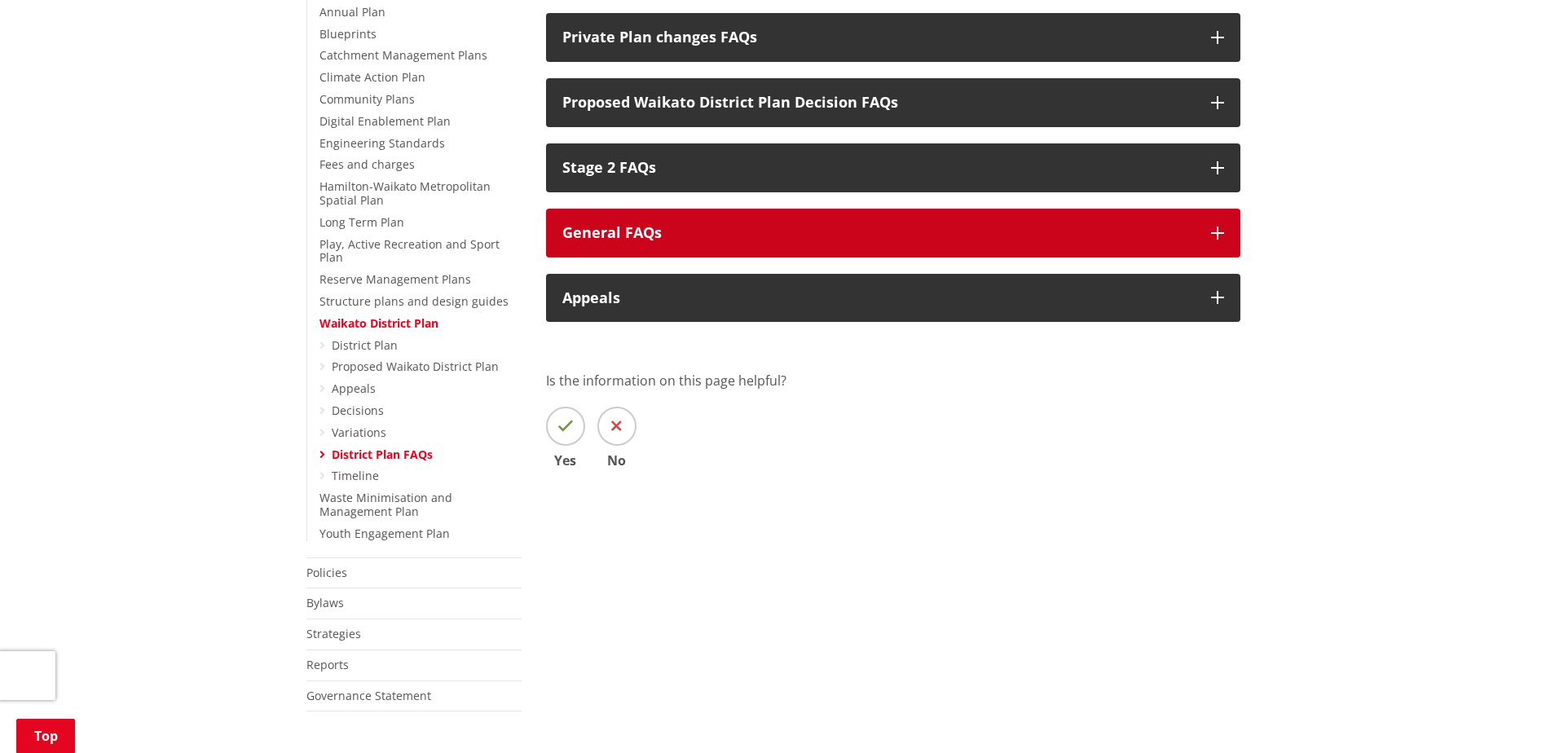
click at [915, 223] on button "General FAQs" at bounding box center [893, 233] width 694 height 49
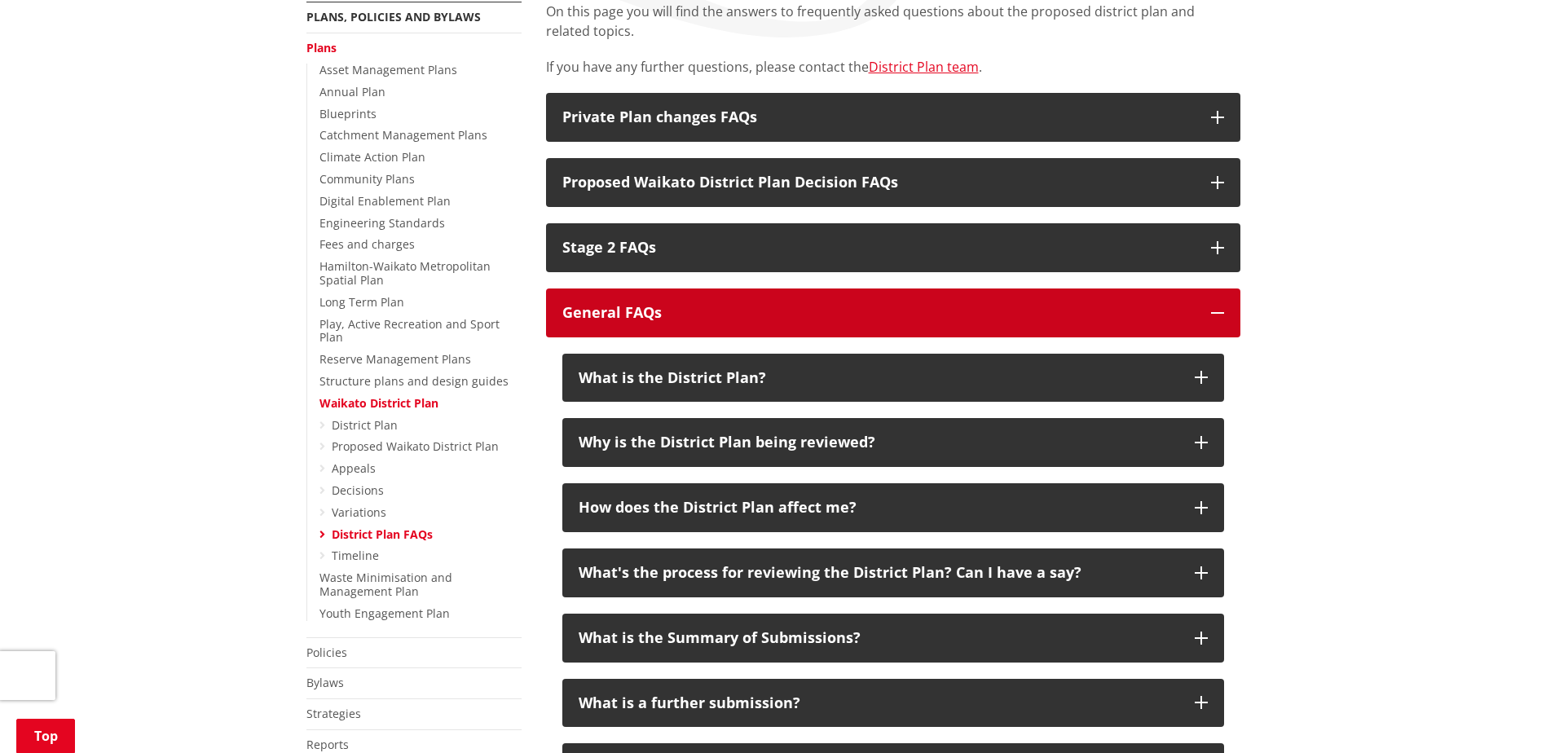
scroll to position [326, 0]
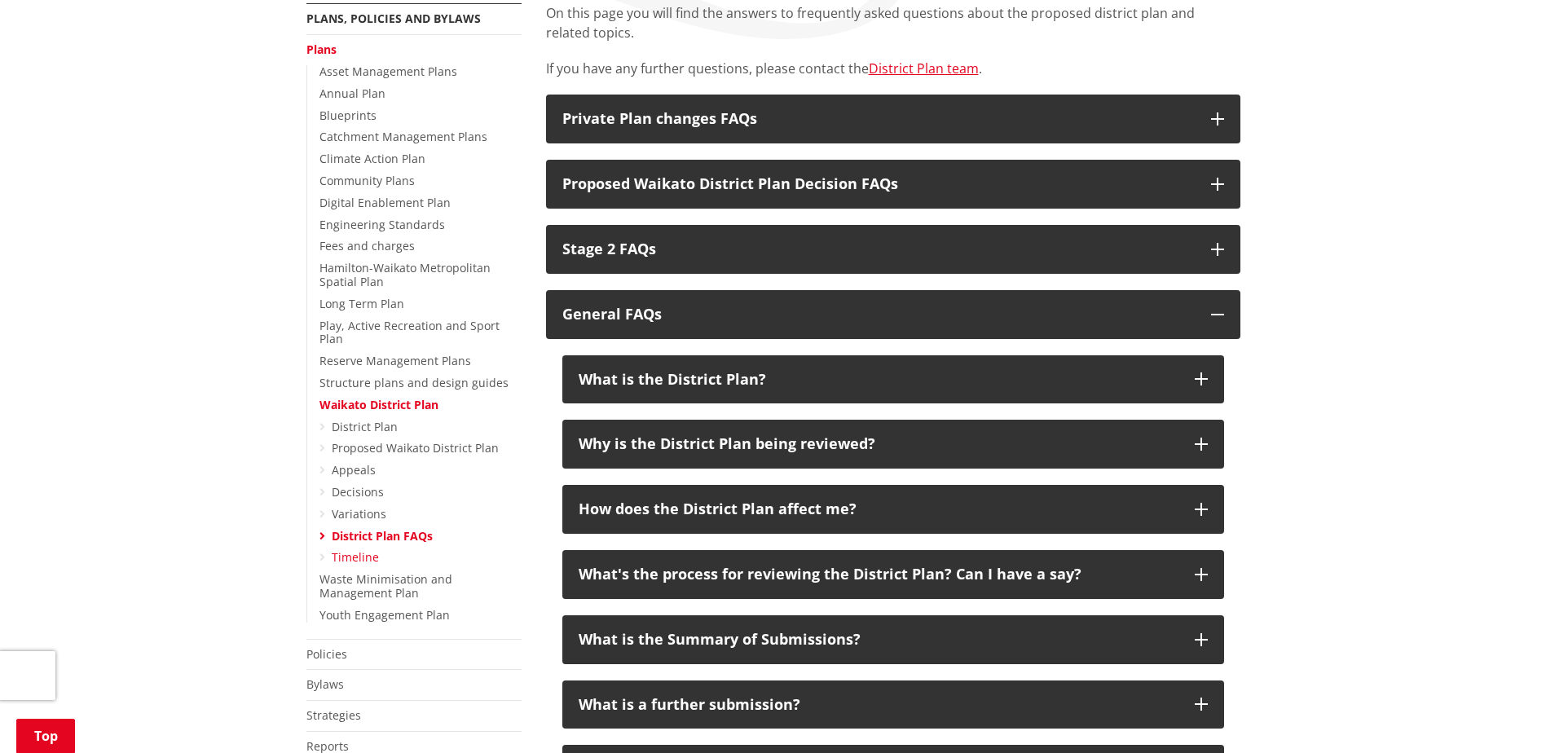
click at [335, 549] on link "Timeline" at bounding box center [355, 556] width 47 height 15
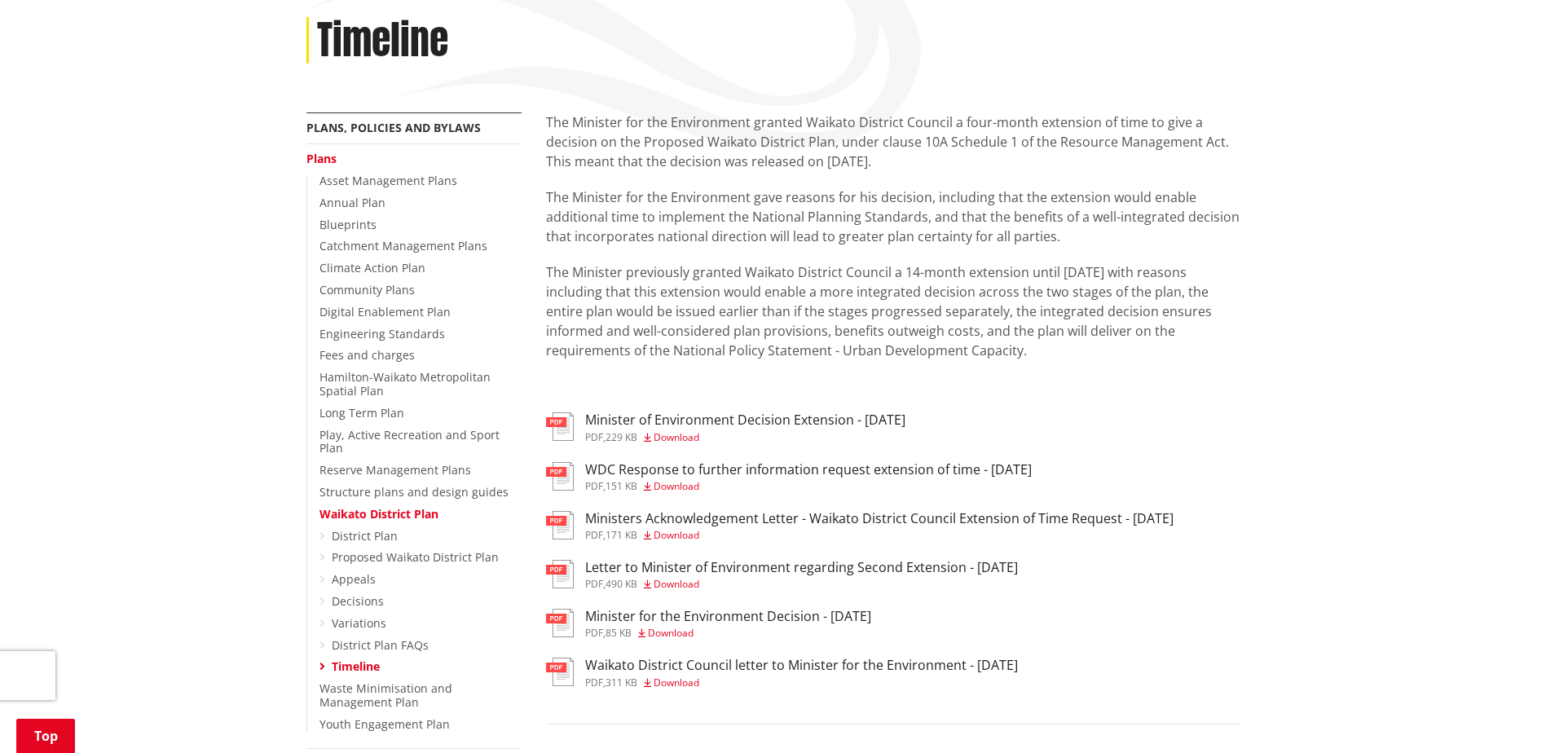
scroll to position [245, 0]
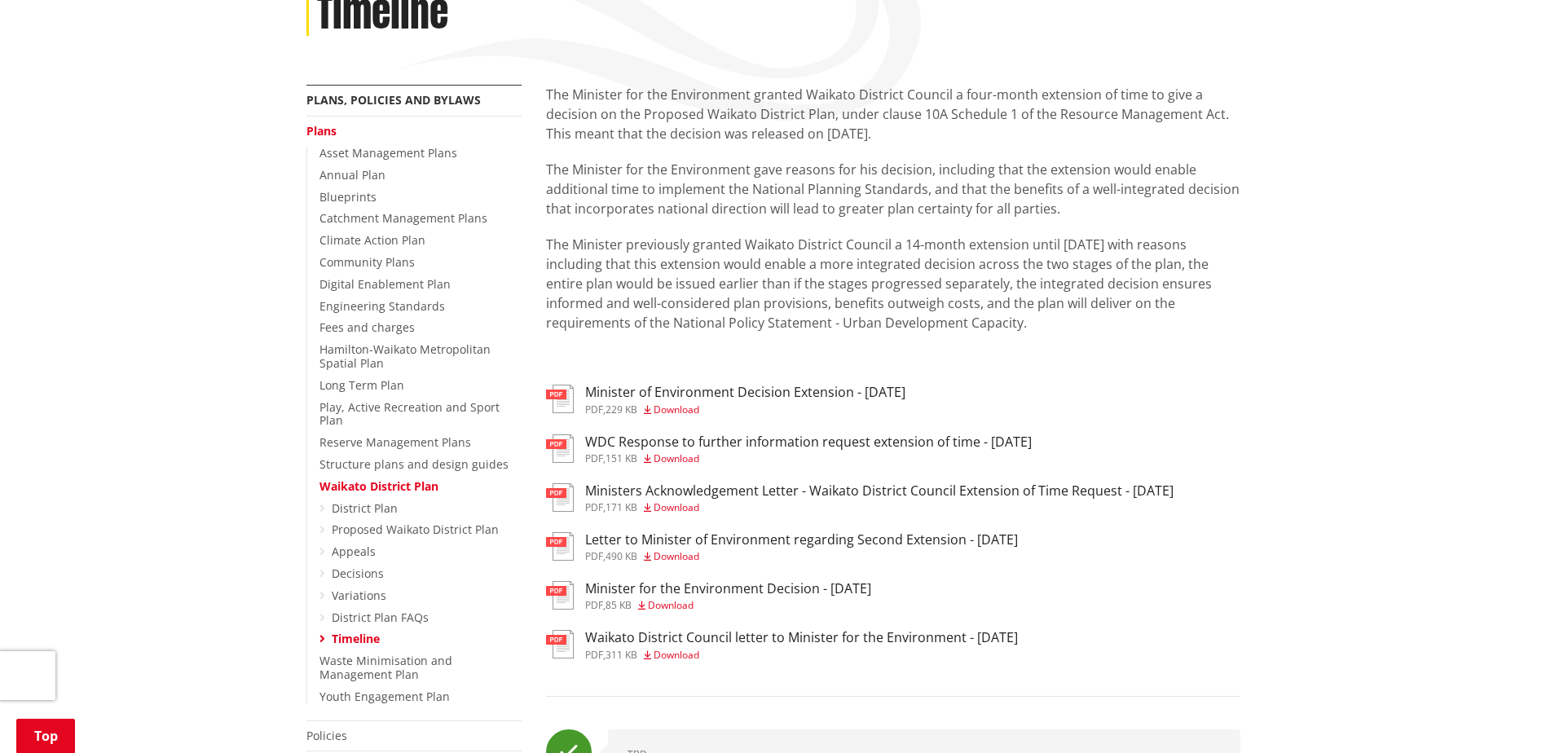
click at [328, 521] on ul "District Plan Proposed Waikato District Plan Appeals Decisions Variations Distr…" at bounding box center [421, 574] width 202 height 145
click at [324, 524] on icon at bounding box center [323, 529] width 6 height 11
click at [334, 522] on link "Proposed Waikato District Plan" at bounding box center [415, 529] width 167 height 15
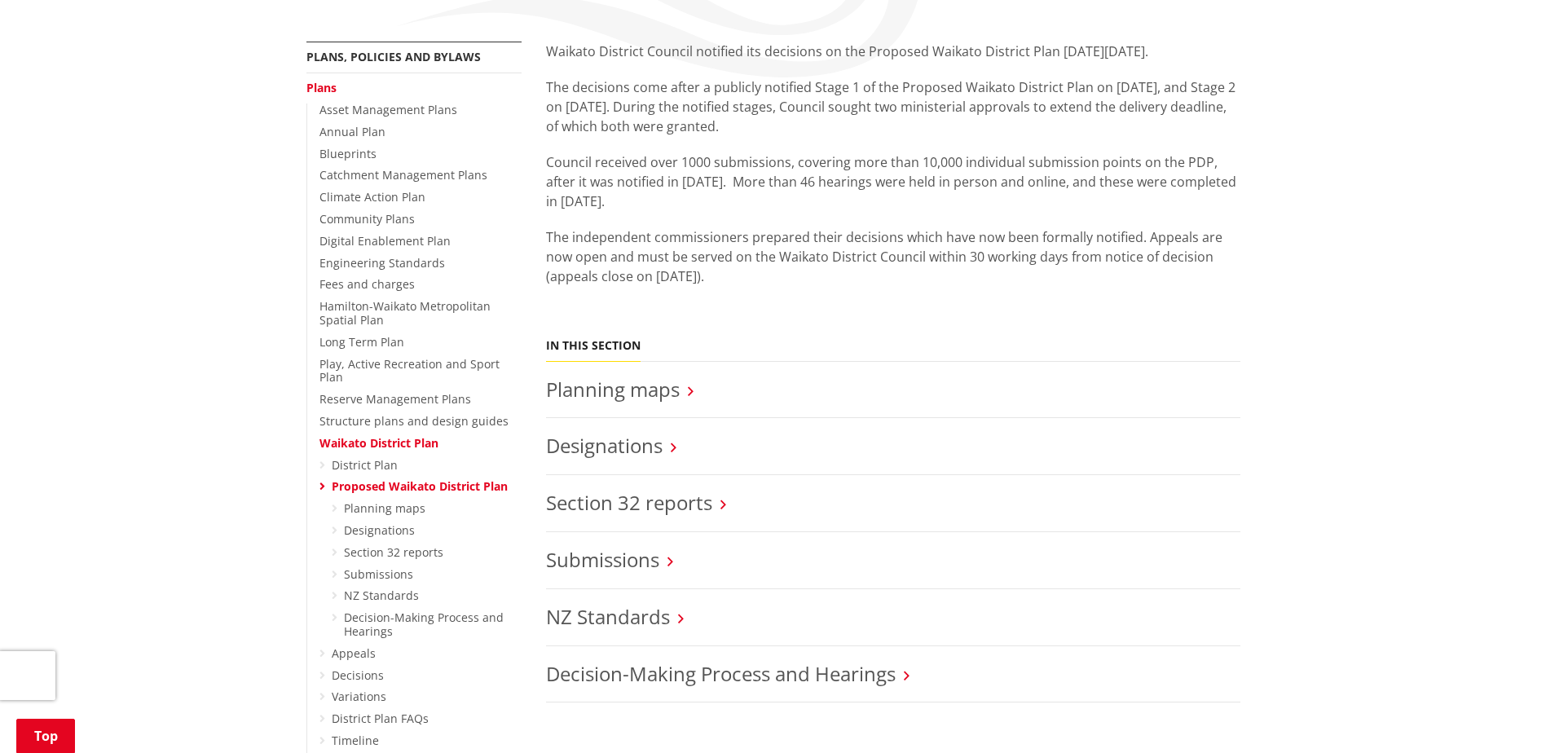
scroll to position [326, 0]
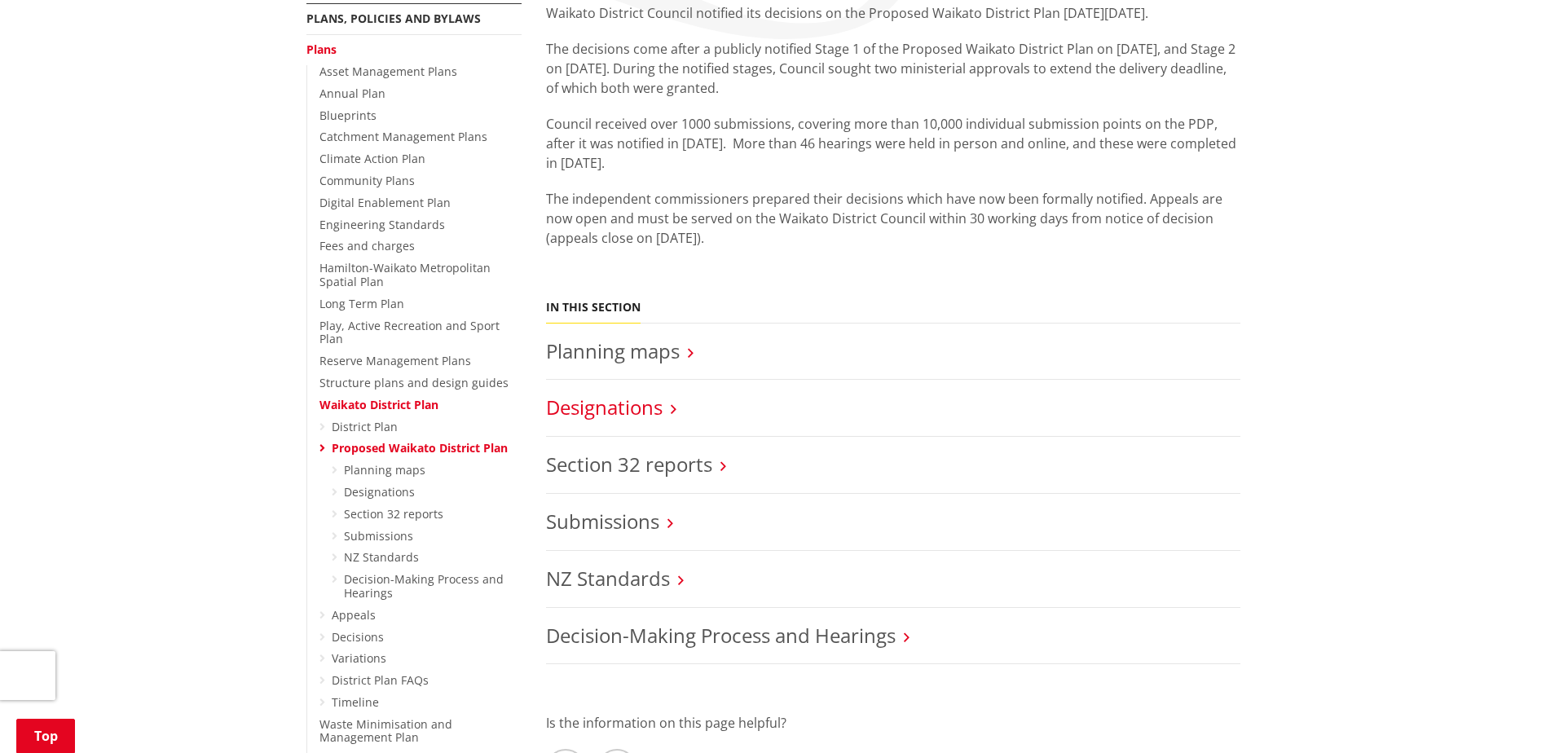
click at [606, 404] on link "Designations" at bounding box center [604, 407] width 117 height 27
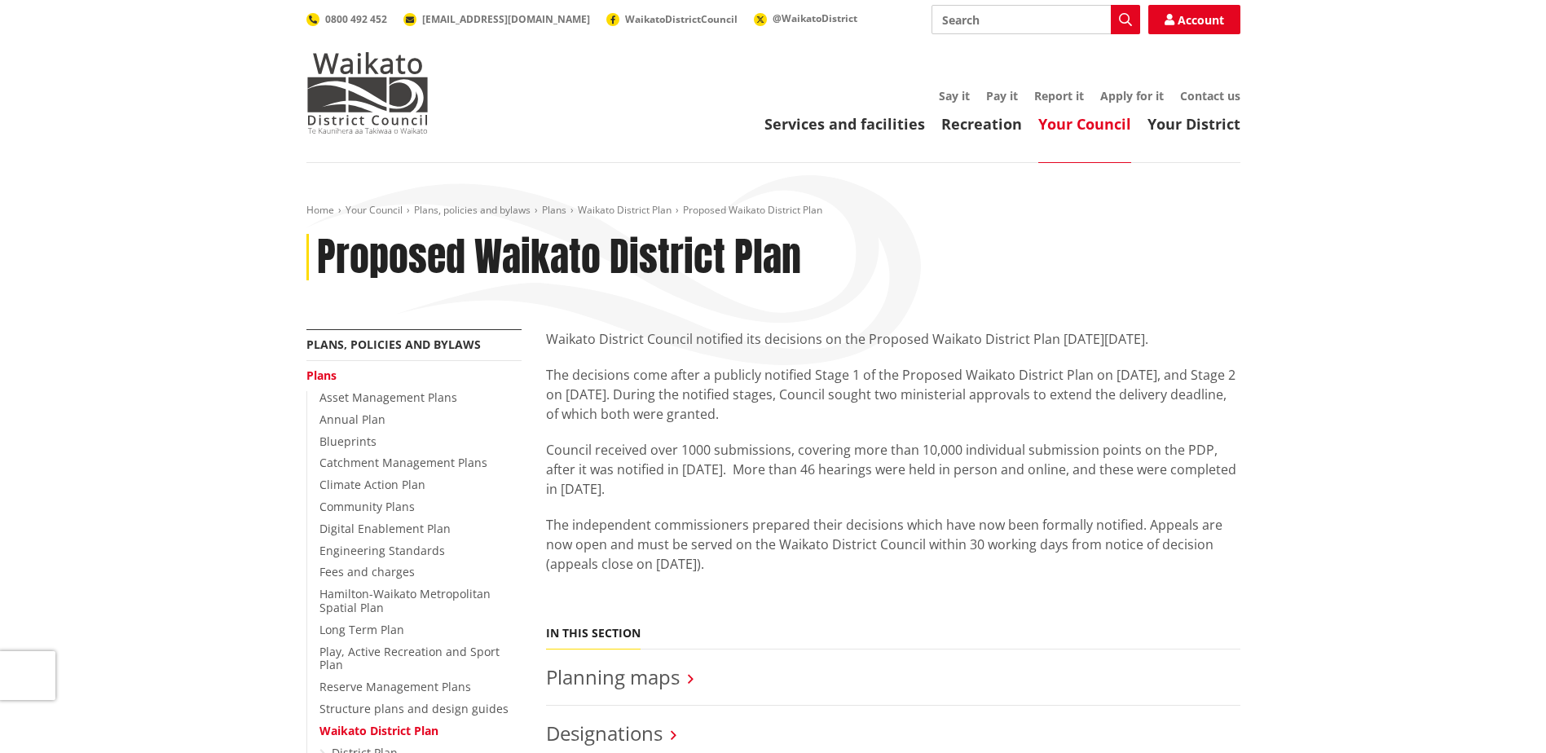
scroll to position [326, 0]
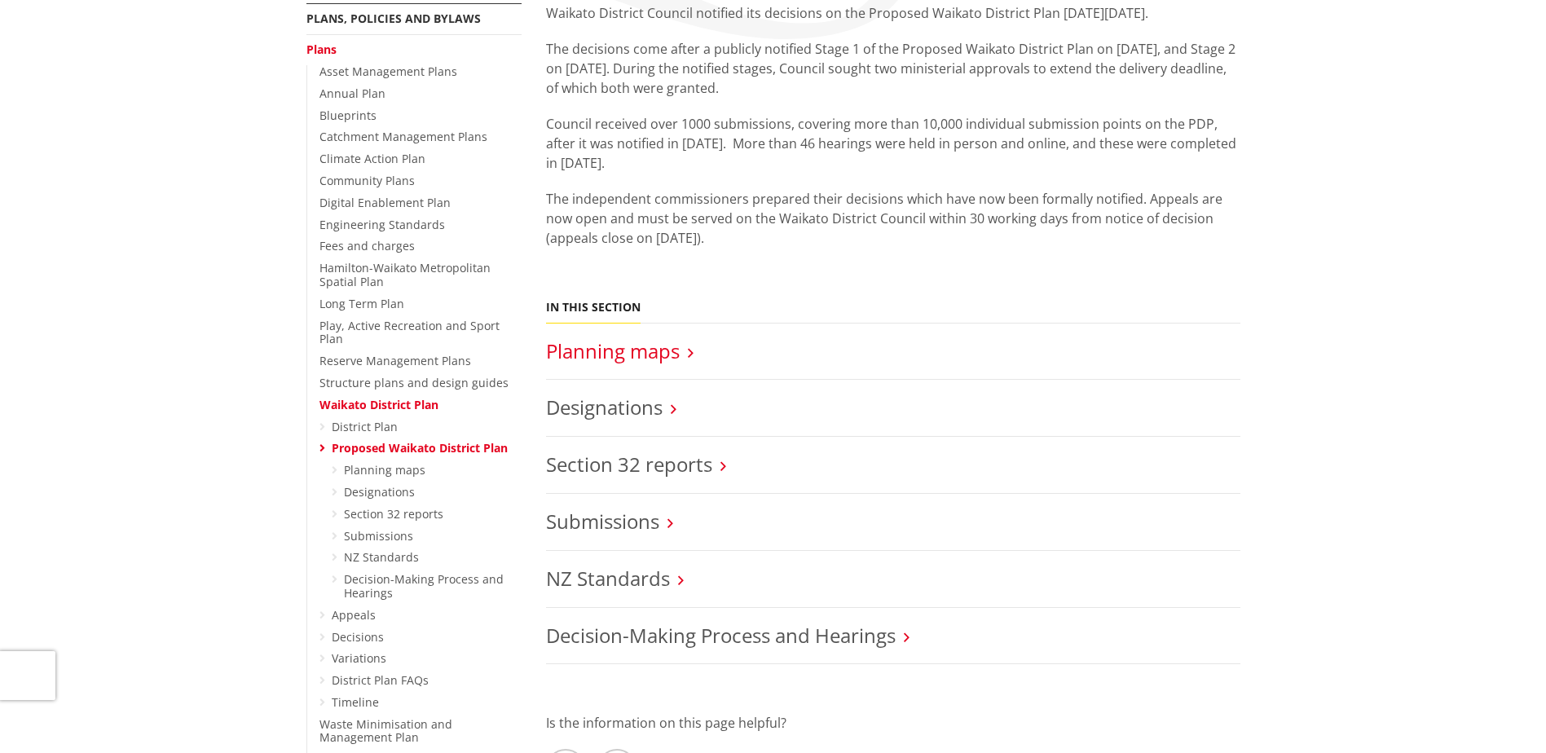
click at [669, 351] on link "Planning maps" at bounding box center [613, 350] width 134 height 27
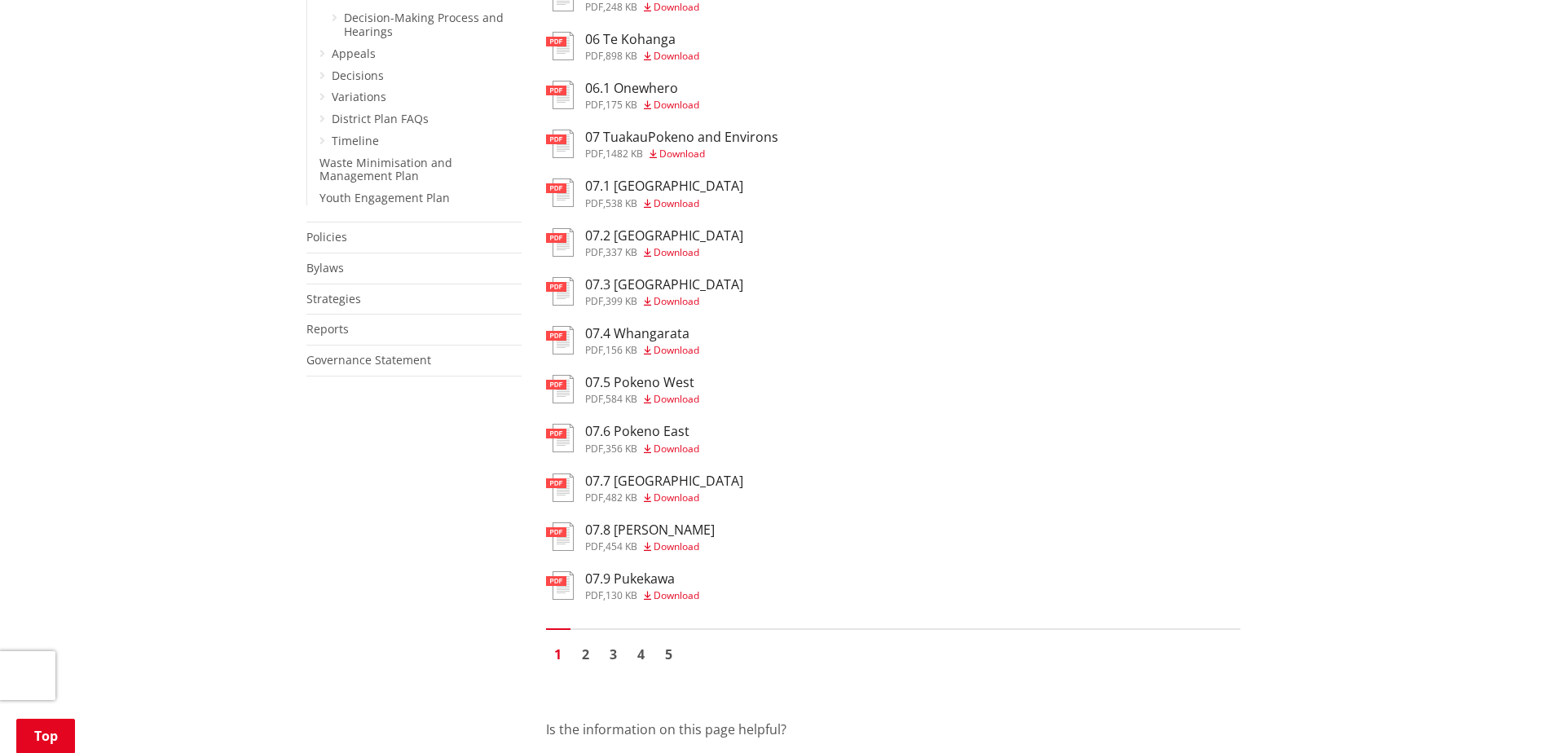
scroll to position [897, 0]
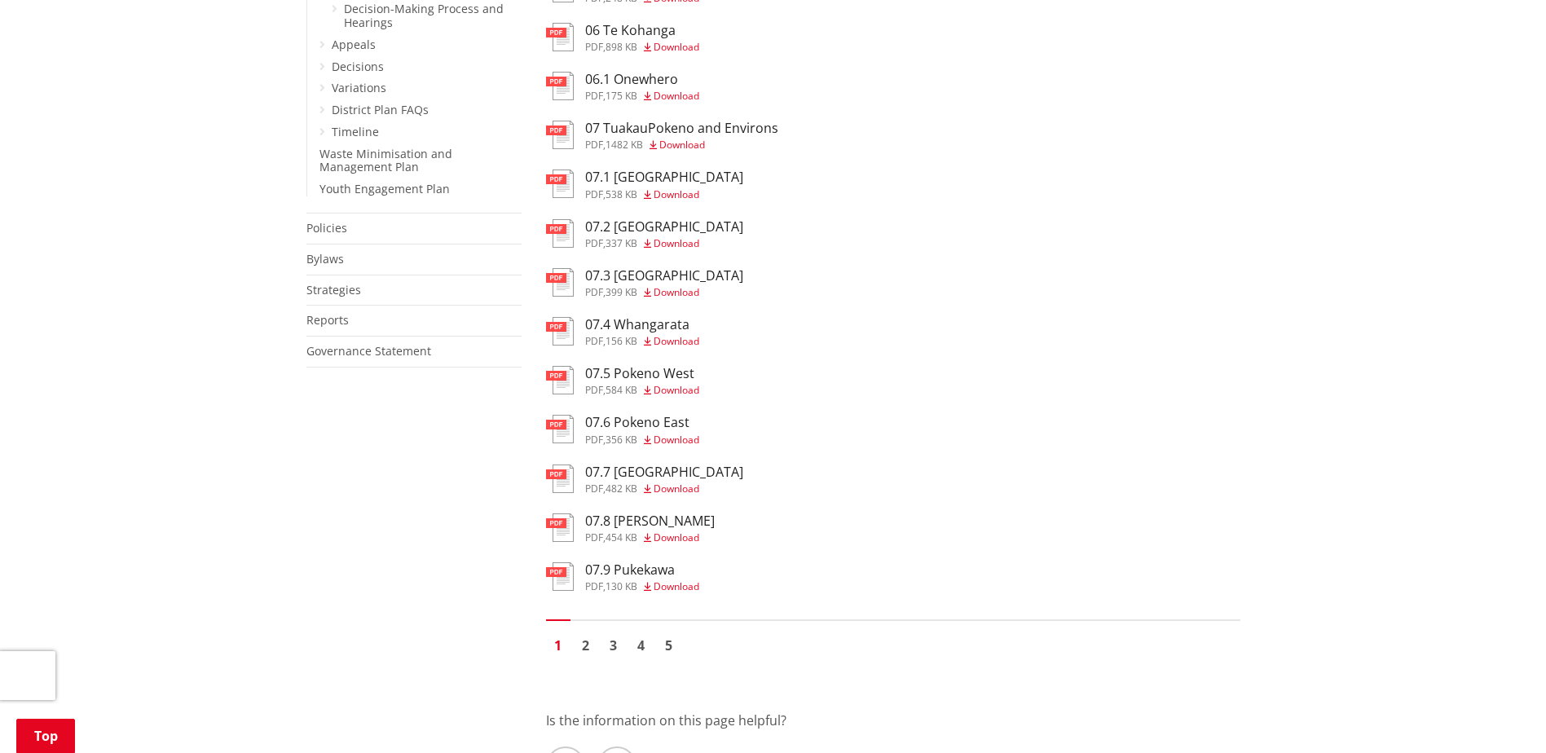
click at [659, 487] on span "Download" at bounding box center [677, 489] width 46 height 14
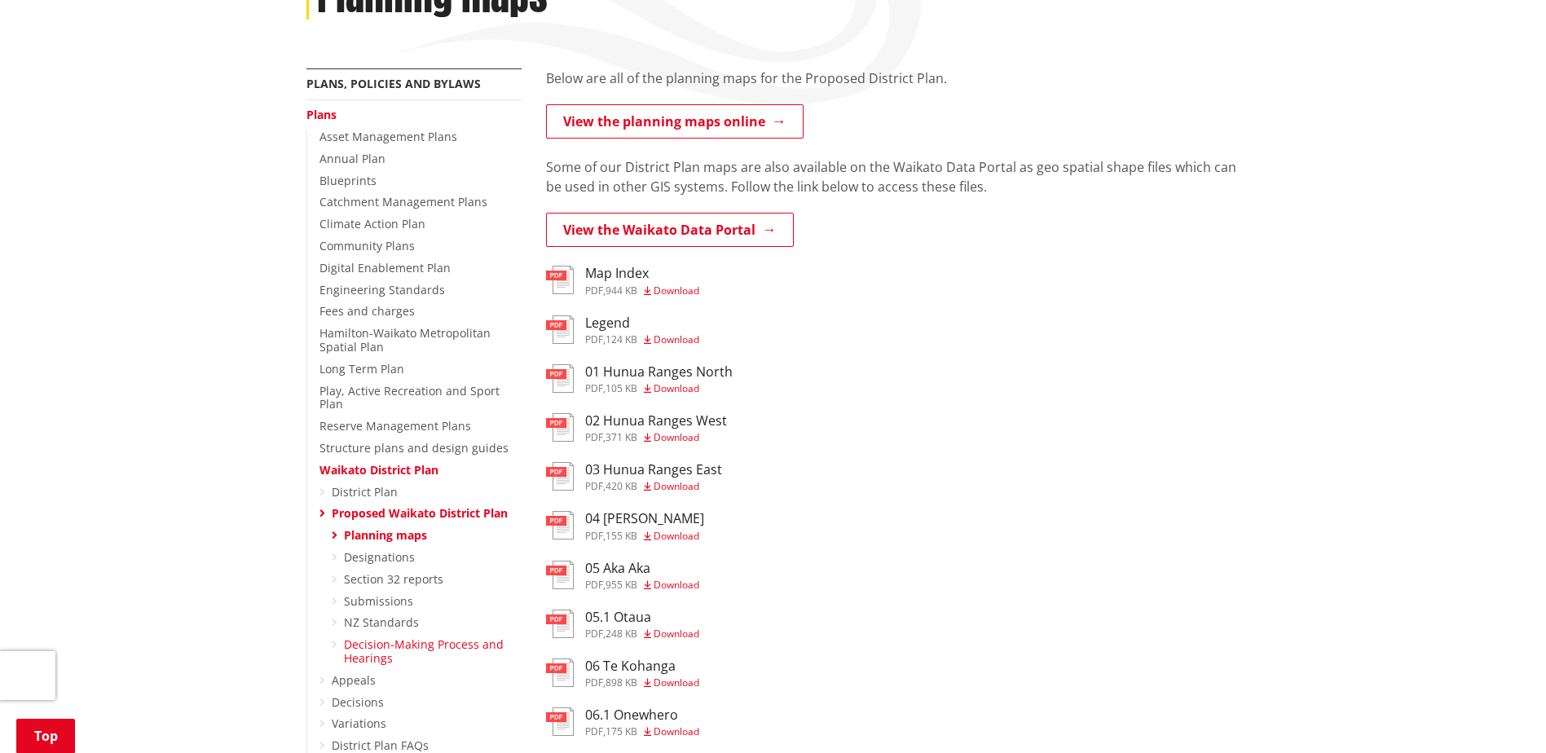
scroll to position [245, 0]
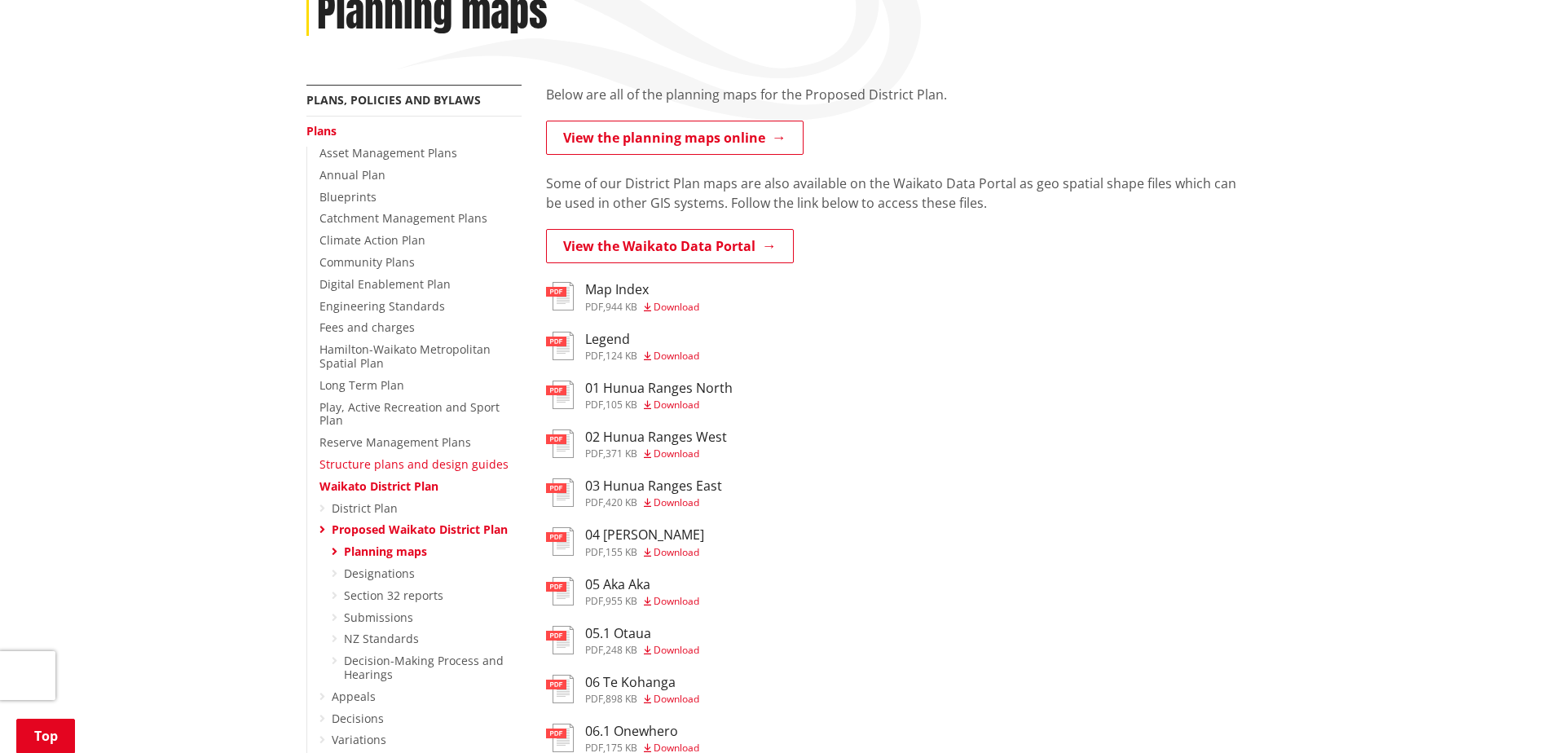
click at [395, 456] on link "Structure plans and design guides" at bounding box center [414, 463] width 189 height 15
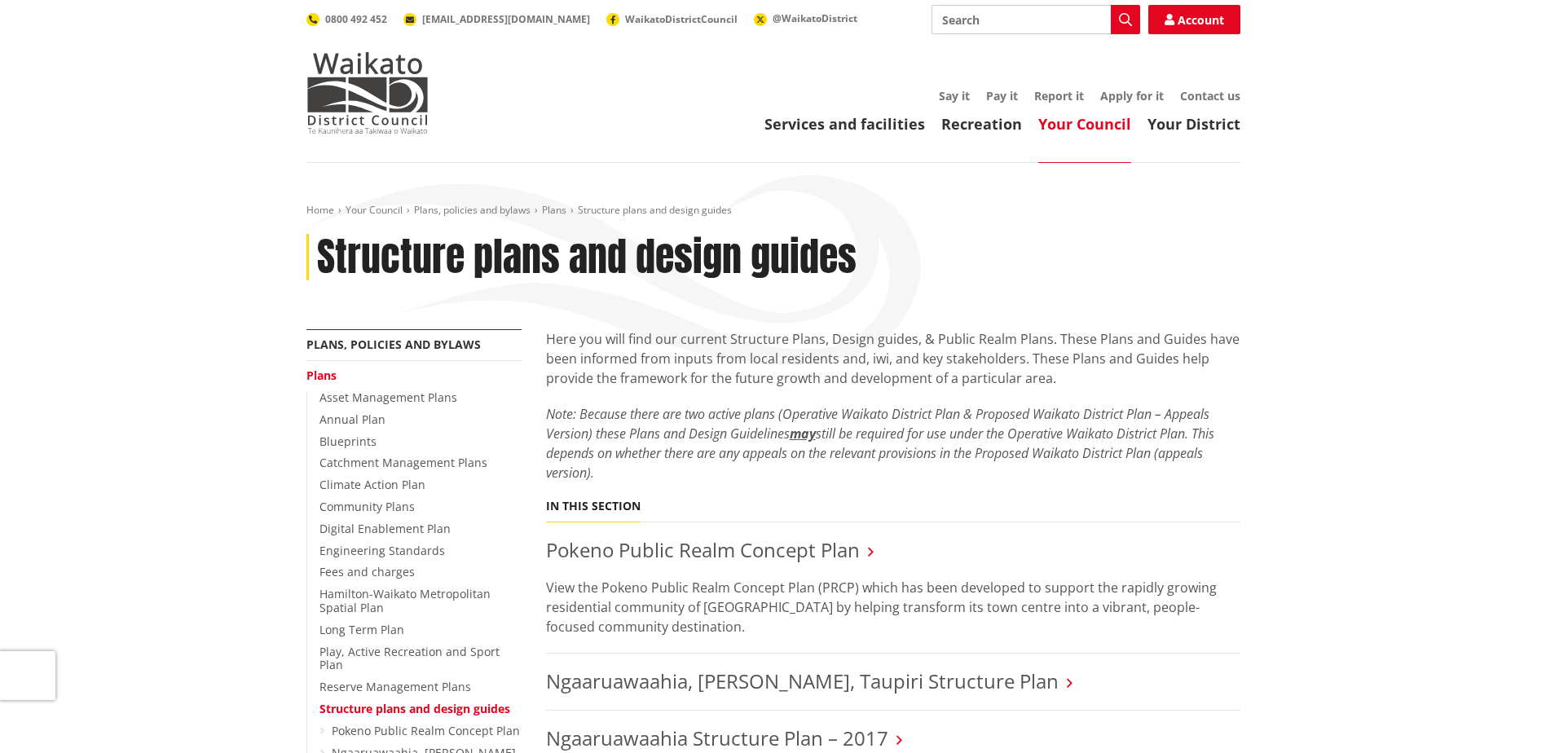
scroll to position [408, 0]
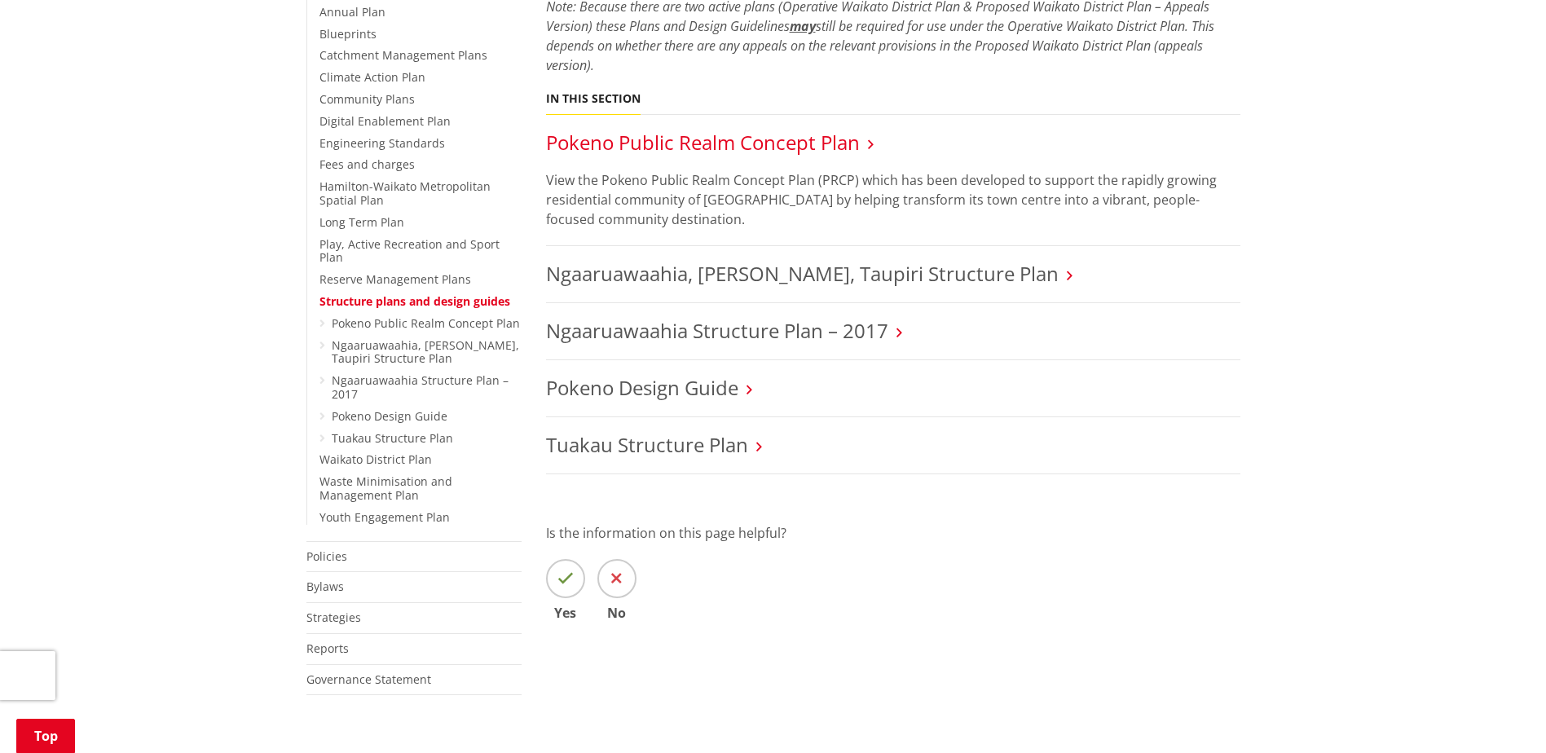
click at [704, 134] on link "Pokeno Public Realm Concept Plan" at bounding box center [703, 142] width 314 height 27
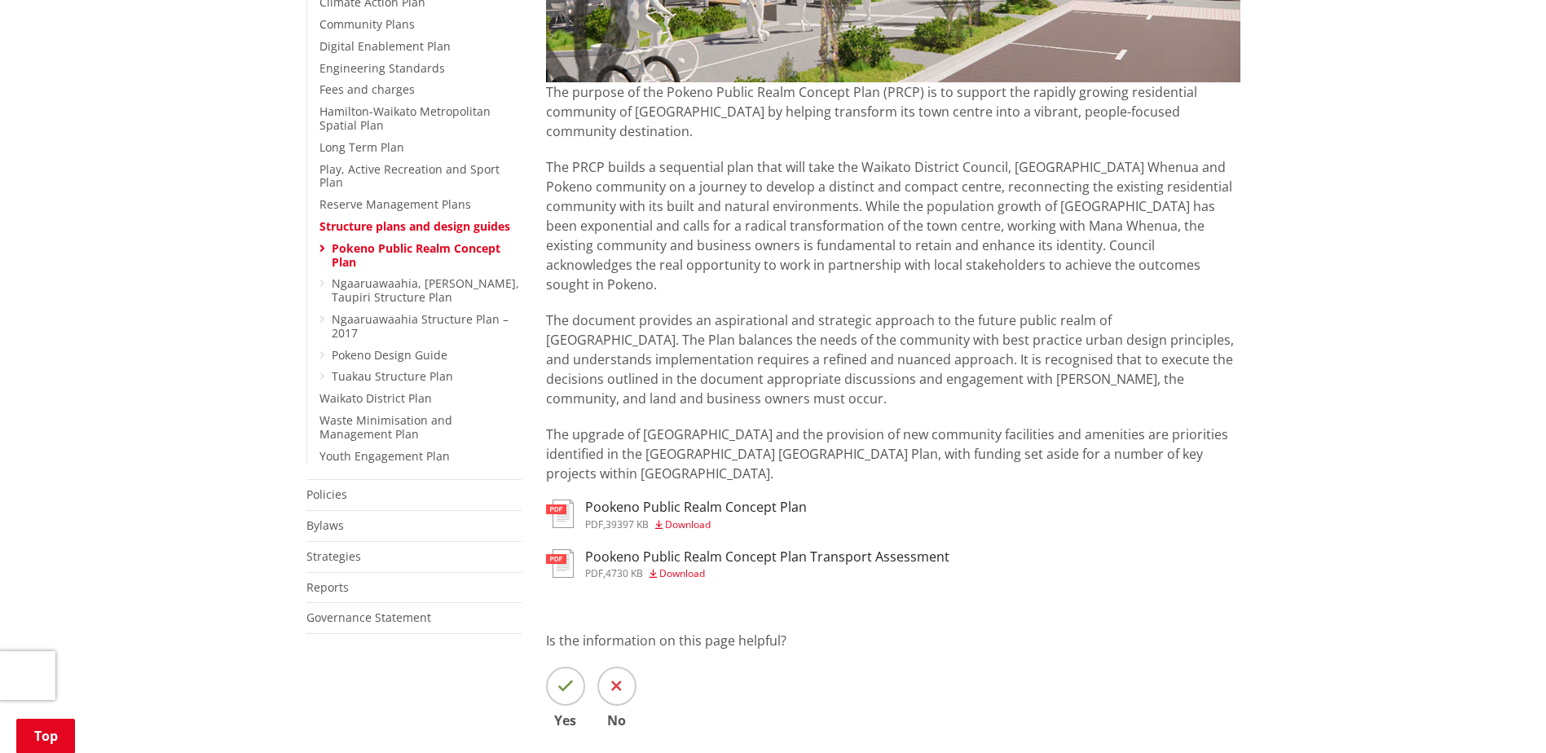
scroll to position [489, 0]
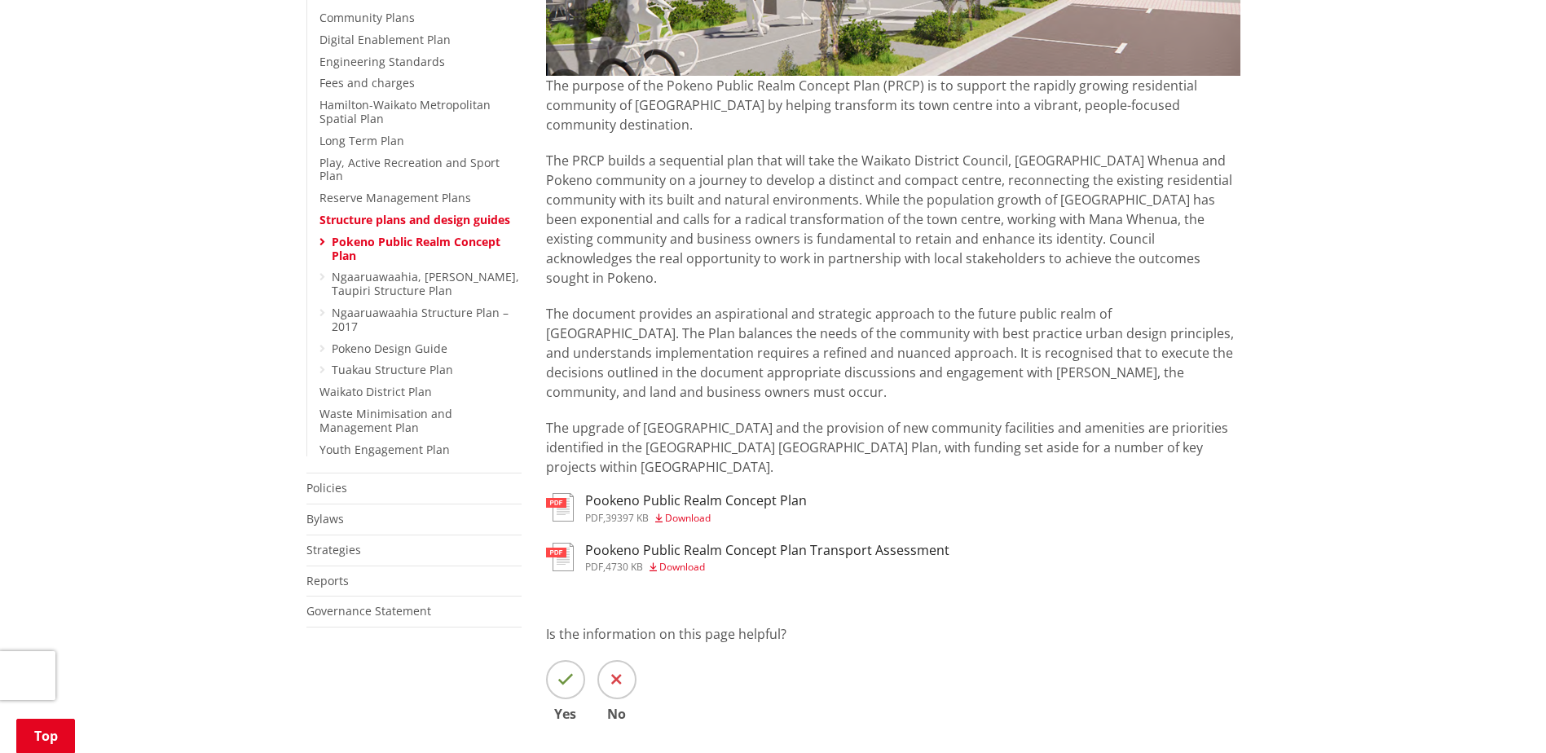
click at [712, 493] on div "Pookeno Public Realm Concept Plan pdf , 39397 KB Download" at bounding box center [696, 507] width 222 height 29
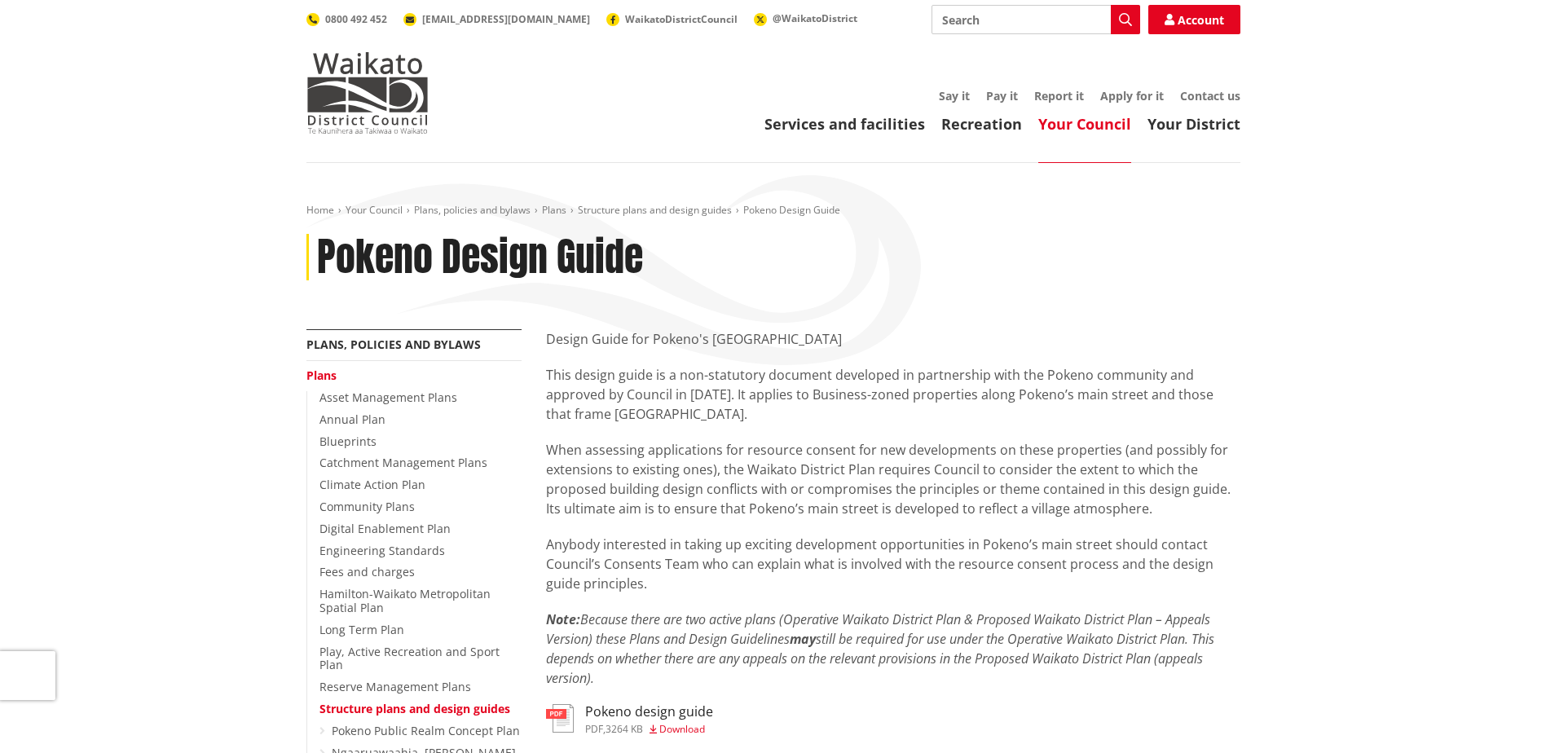
scroll to position [326, 0]
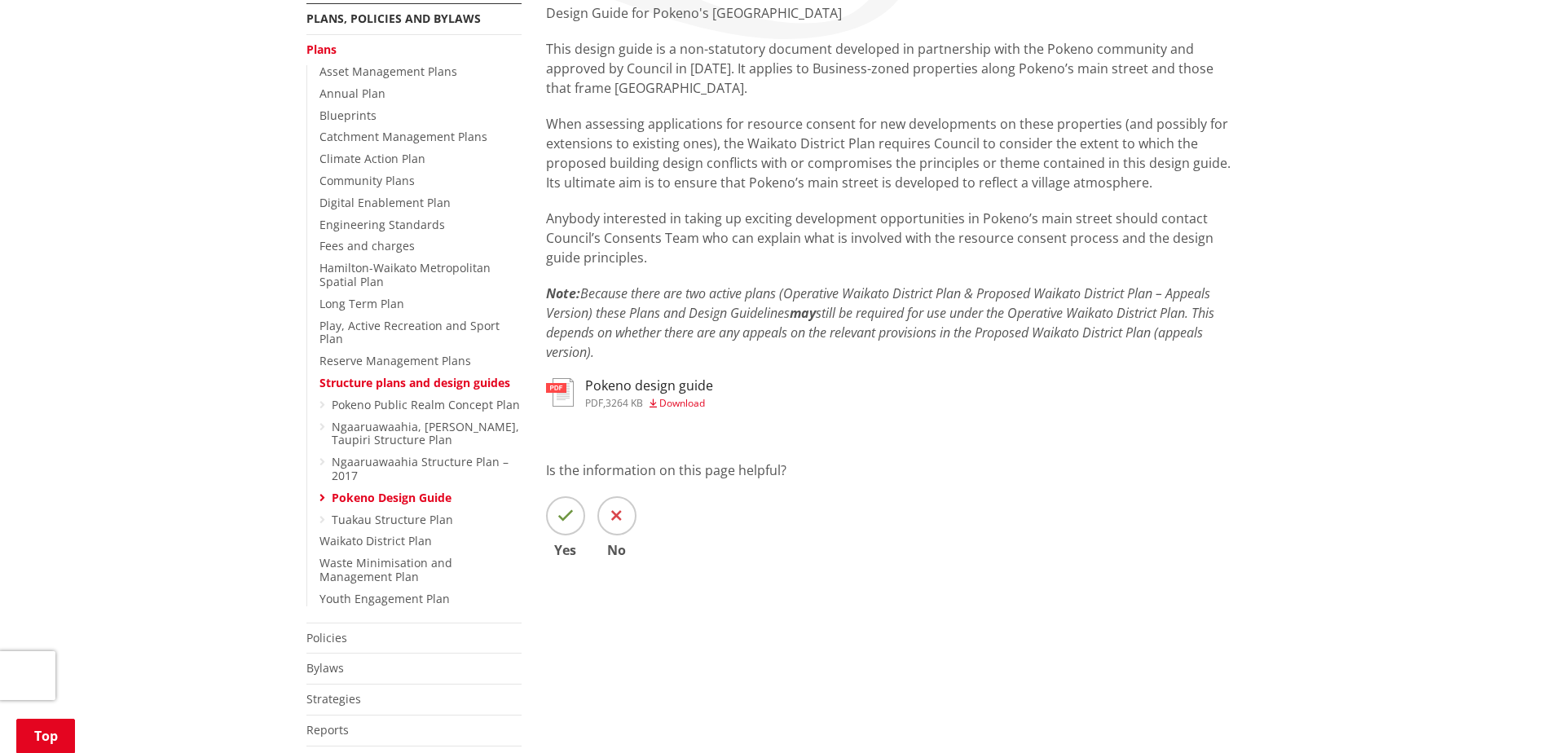
click at [676, 403] on span "Download" at bounding box center [682, 403] width 46 height 14
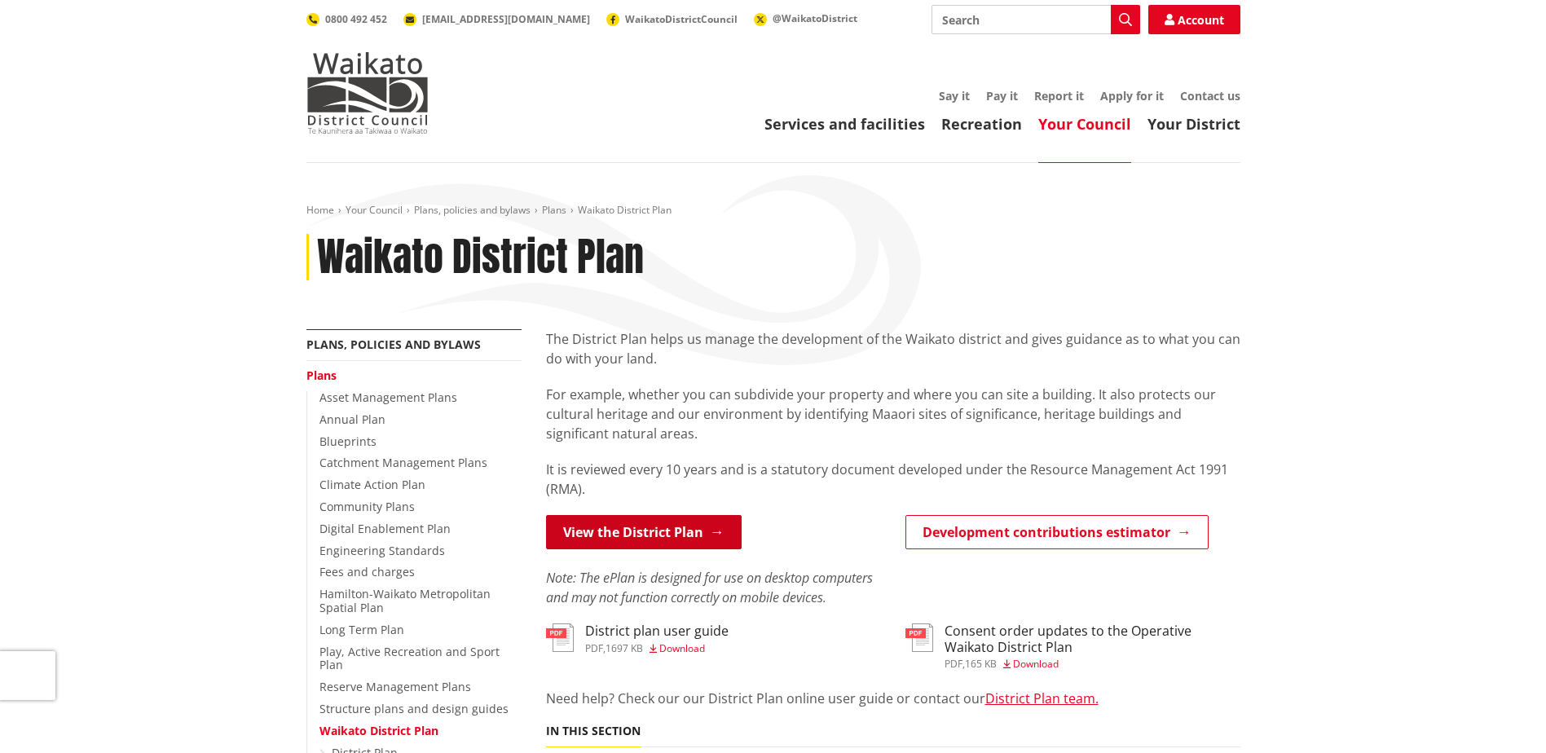
click at [694, 534] on link "View the District Plan" at bounding box center [644, 532] width 196 height 34
